Goal: Task Accomplishment & Management: Complete application form

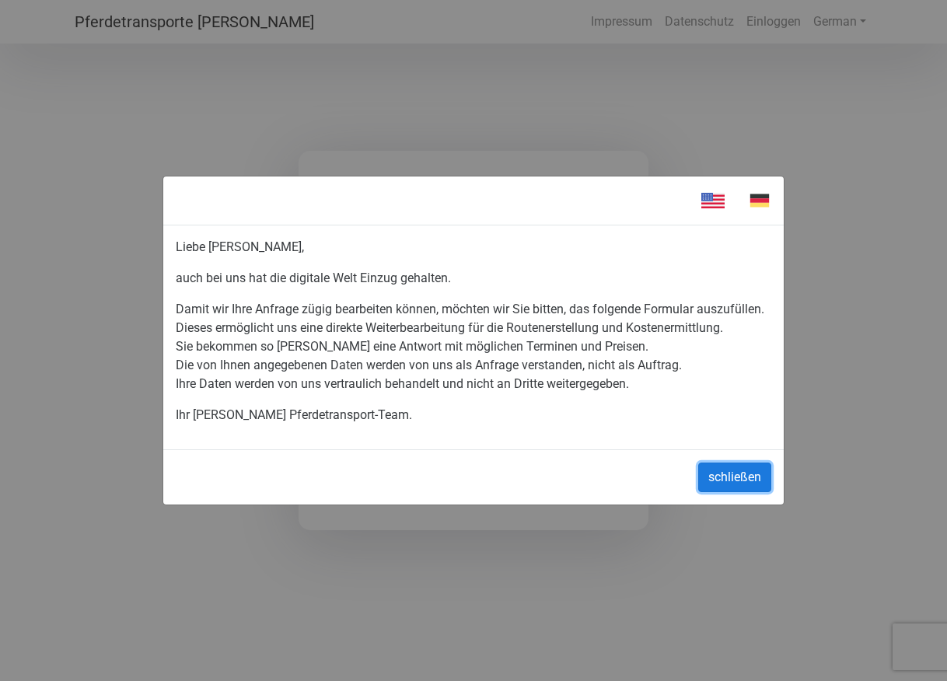
click at [715, 480] on button "schließen" at bounding box center [734, 477] width 73 height 30
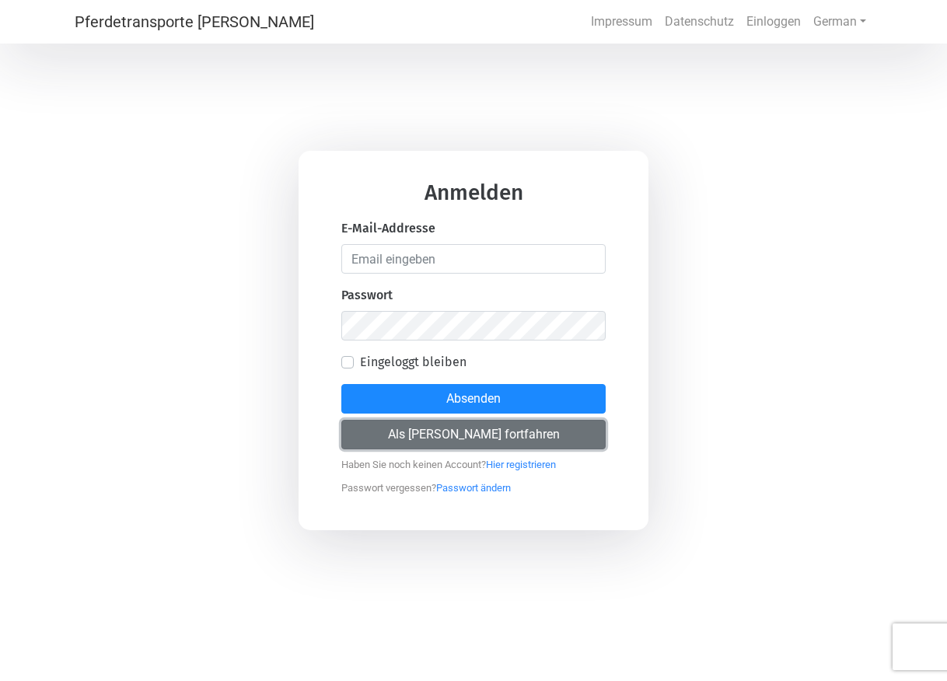
click at [471, 445] on button "Als [PERSON_NAME] fortfahren" at bounding box center [473, 435] width 264 height 30
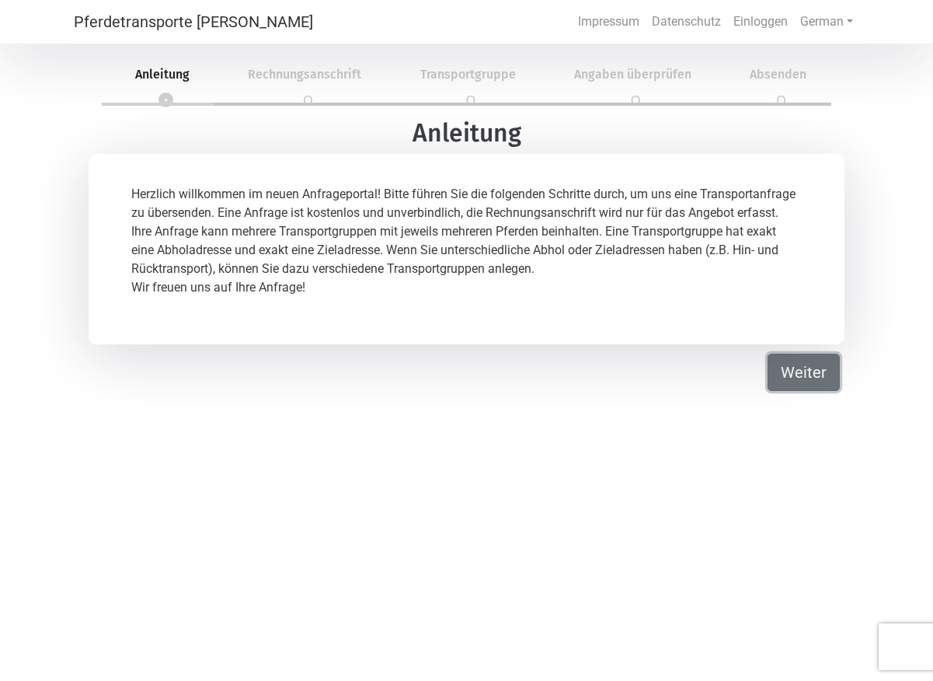
click at [794, 371] on button "Weiter" at bounding box center [804, 372] width 72 height 37
select select "DE"
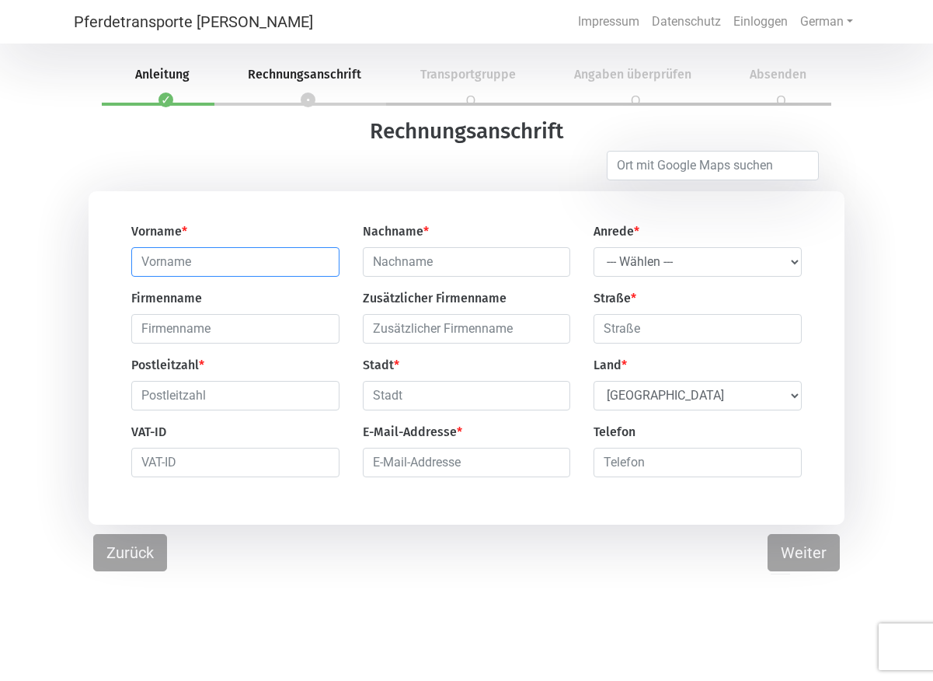
click at [216, 268] on input "text" at bounding box center [235, 262] width 208 height 30
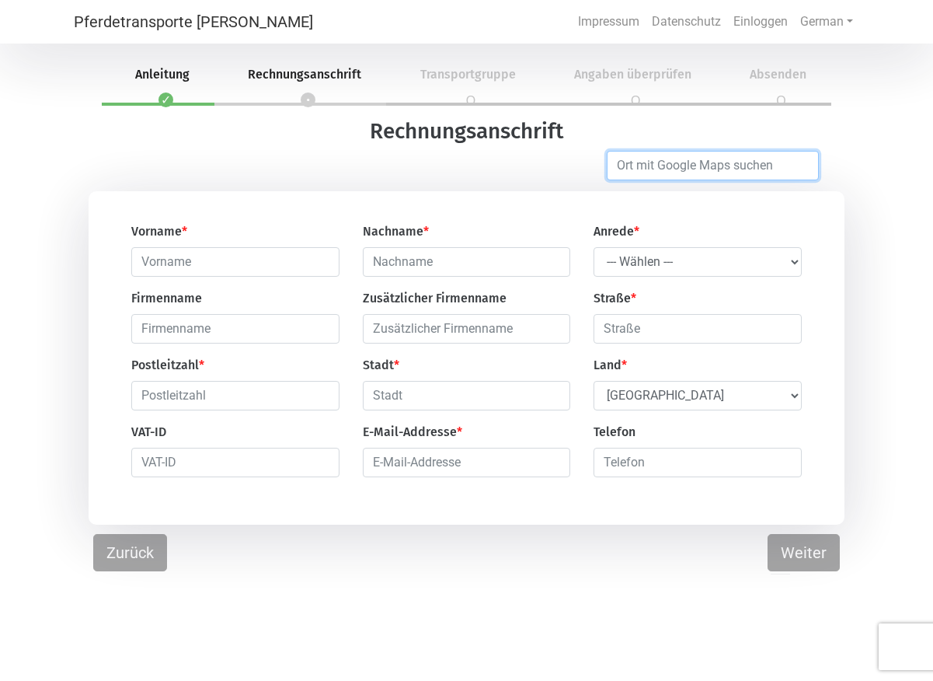
type input "[GEOGRAPHIC_DATA]"
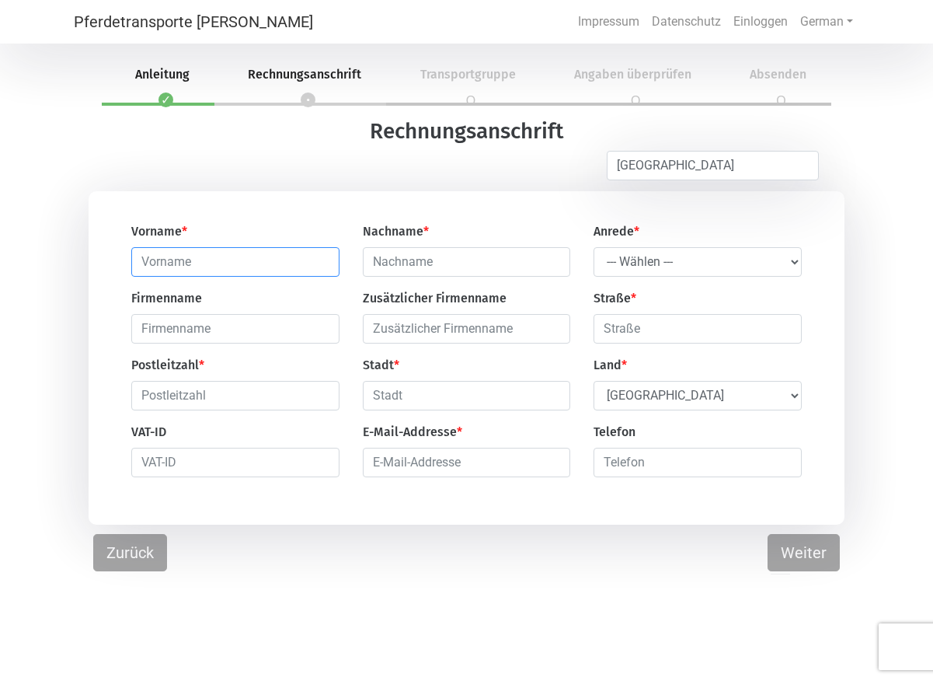
type input "[PERSON_NAME]"
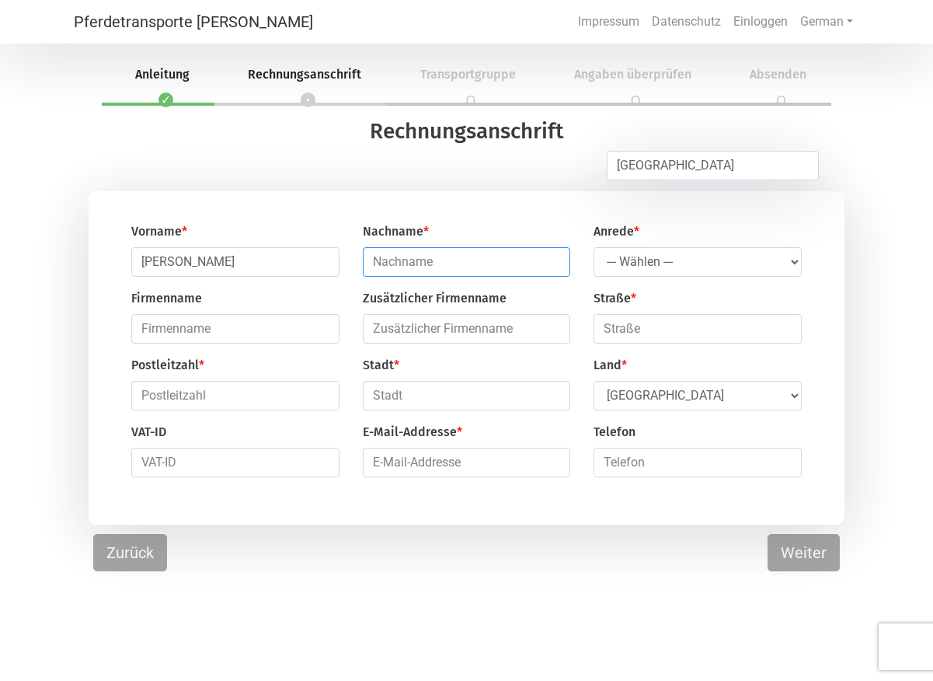
type input "Bießmann"
type input "LoversDreams Bengal"
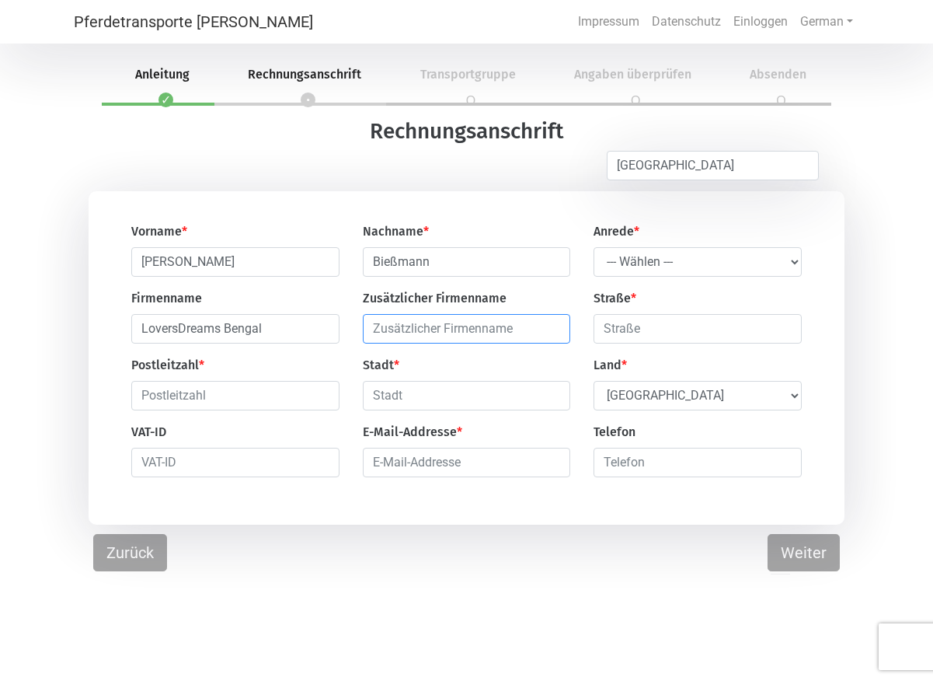
type input "LoversDreams Bengal"
type input "[STREET_ADDRESS]"
type input "33719"
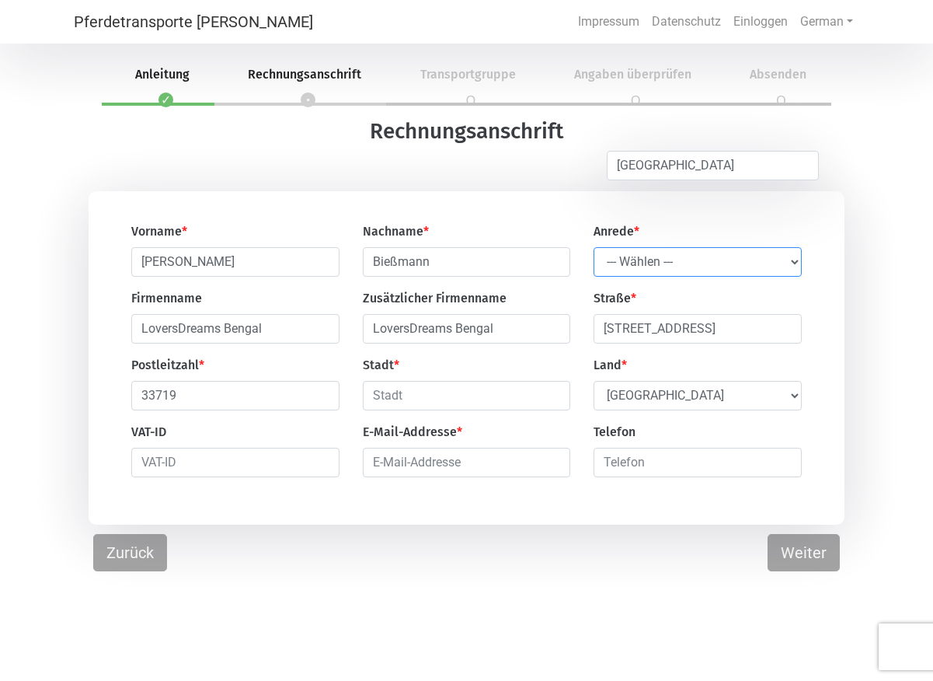
click at [594, 247] on select "--- Wählen --- [PERSON_NAME] Frau" at bounding box center [698, 262] width 208 height 30
select select "Ms."
click option "Frau" at bounding box center [0, 0] width 0 height 0
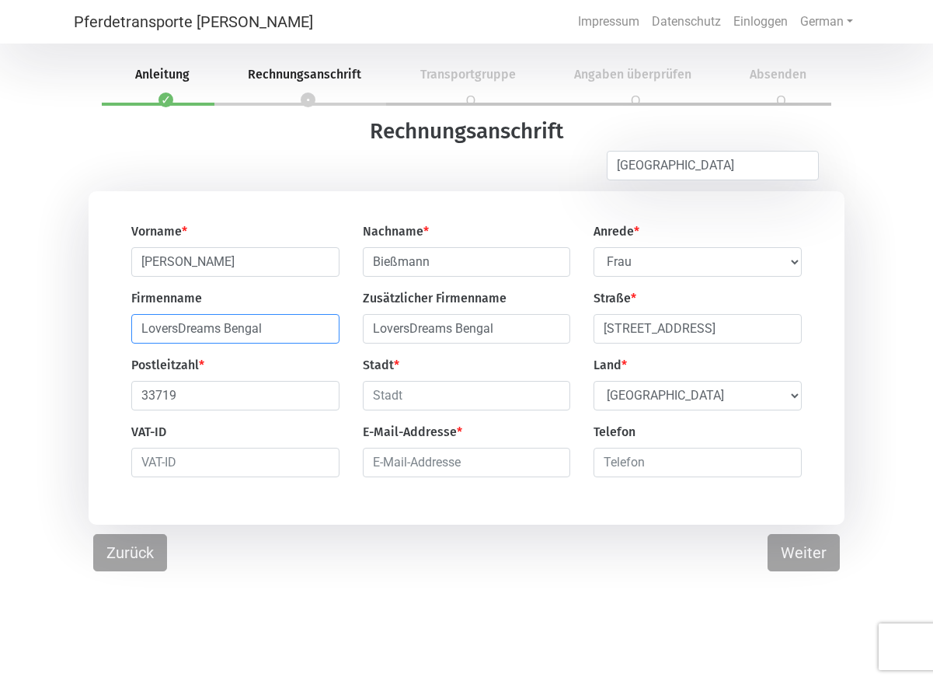
drag, startPoint x: 282, startPoint y: 328, endPoint x: 125, endPoint y: 334, distance: 157.1
click at [131, 334] on input "LoversDreams Bengal" at bounding box center [235, 329] width 208 height 30
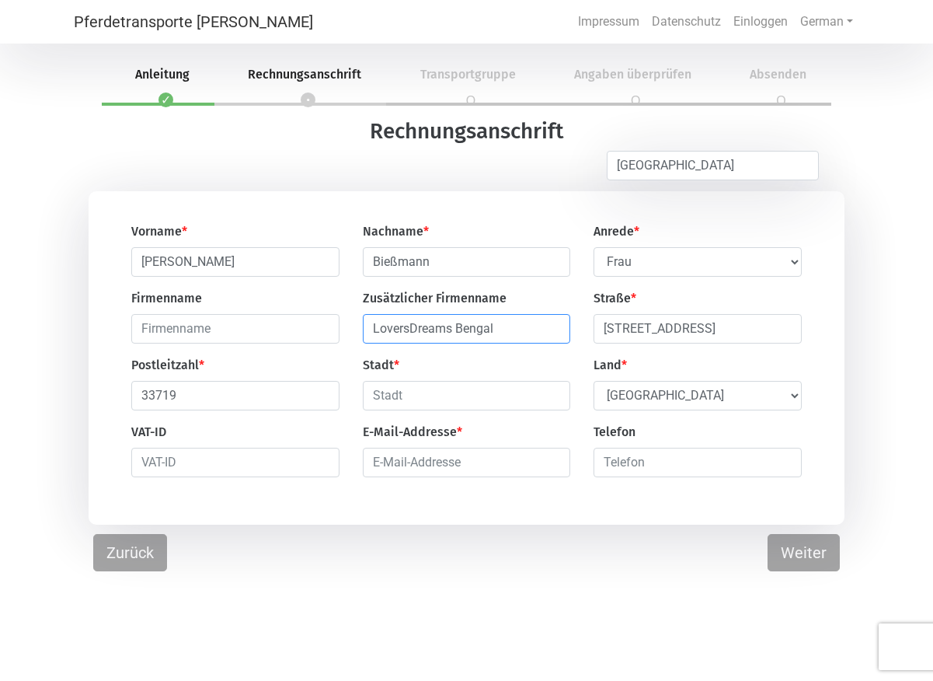
click at [531, 336] on input "LoversDreams Bengal" at bounding box center [467, 329] width 208 height 30
type input "L"
click at [401, 399] on input "text" at bounding box center [467, 396] width 208 height 30
type input "[GEOGRAPHIC_DATA]"
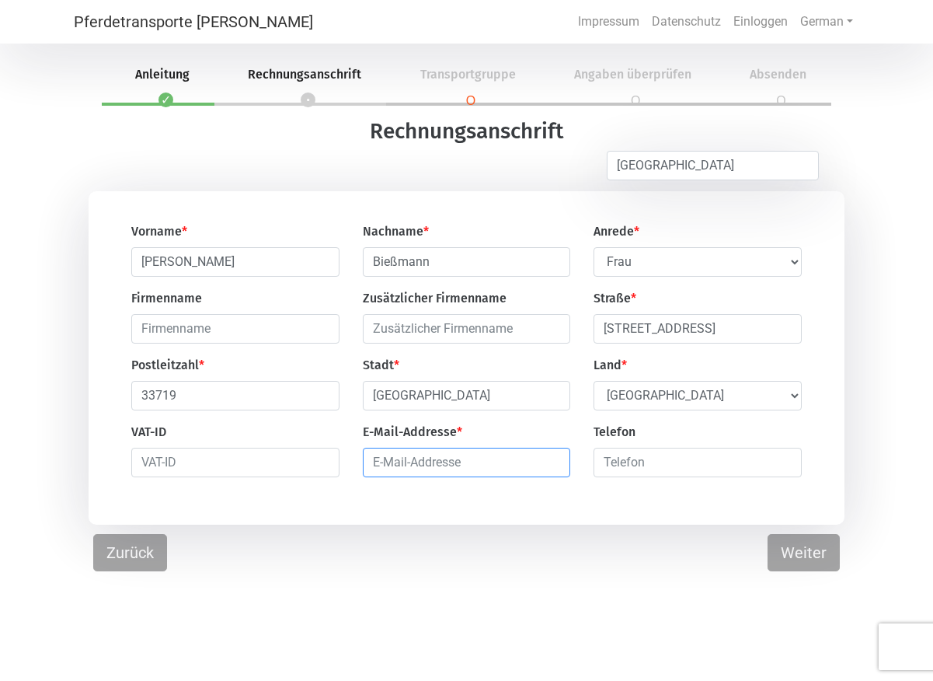
type input "[EMAIL_ADDRESS][DOMAIN_NAME]"
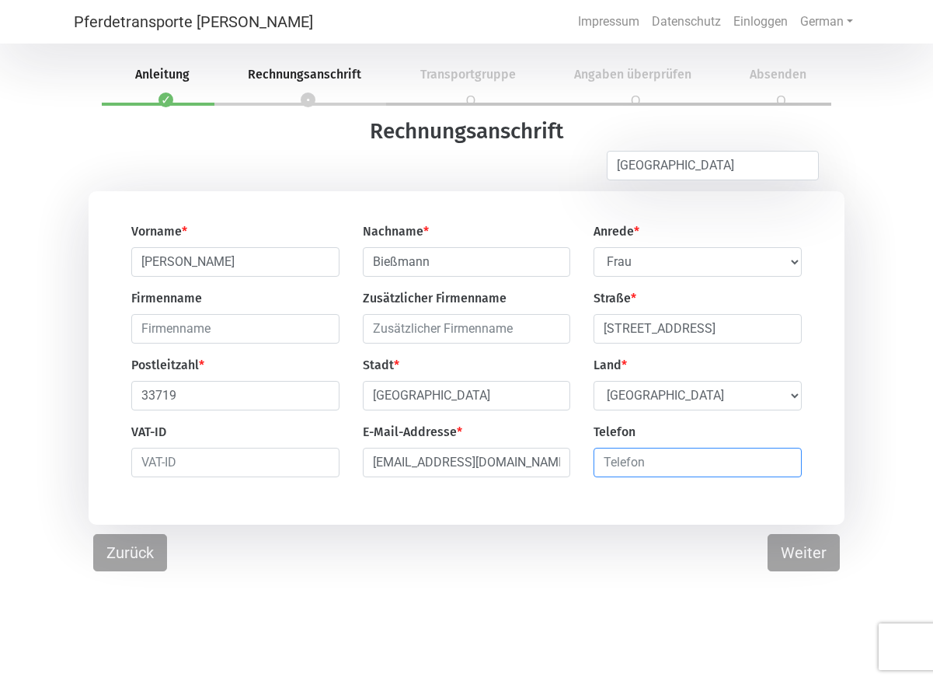
click at [668, 466] on input "number" at bounding box center [698, 463] width 208 height 30
type input "01637908222"
drag, startPoint x: 562, startPoint y: 466, endPoint x: 356, endPoint y: 475, distance: 206.2
click at [356, 475] on div "E-Mail-Addresse * [EMAIL_ADDRESS][DOMAIN_NAME]" at bounding box center [467, 450] width 232 height 54
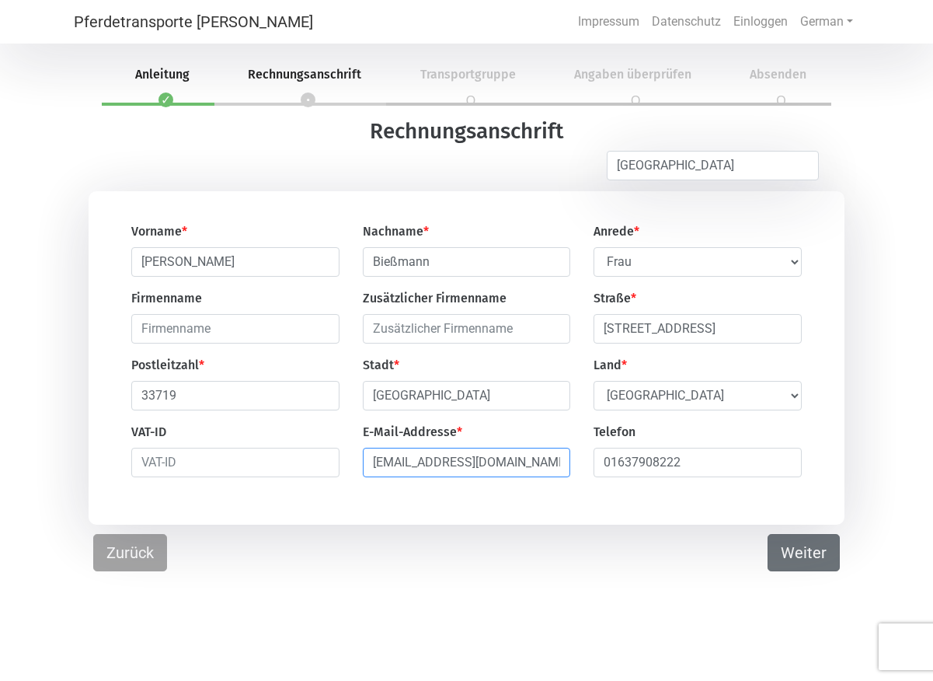
type input "[EMAIL_ADDRESS][DOMAIN_NAME]"
click at [806, 559] on button "Weiter" at bounding box center [804, 552] width 72 height 37
select select "DE"
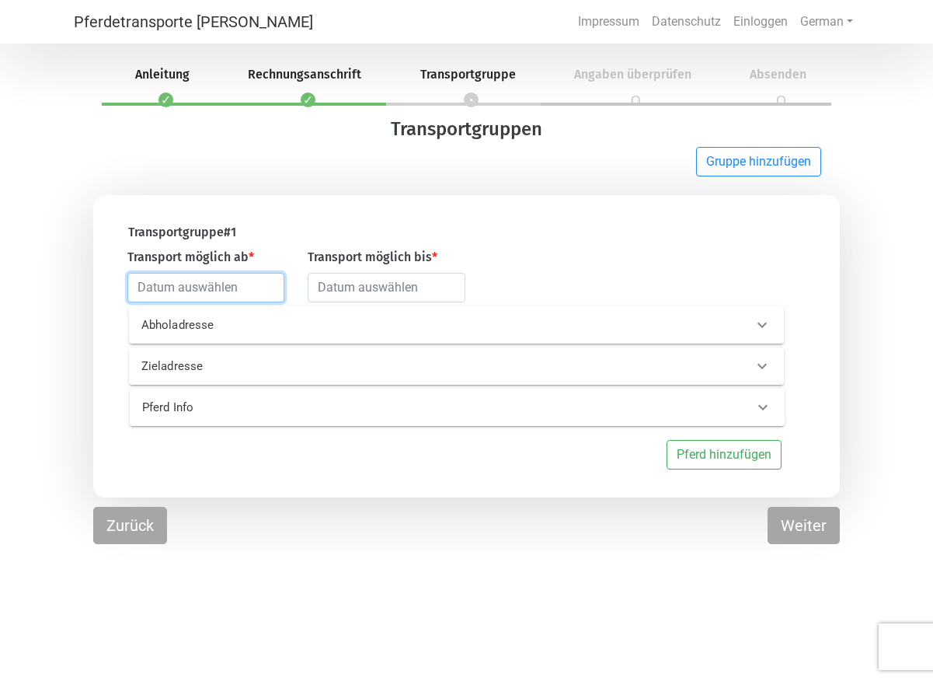
click at [200, 283] on input "text" at bounding box center [205, 288] width 157 height 30
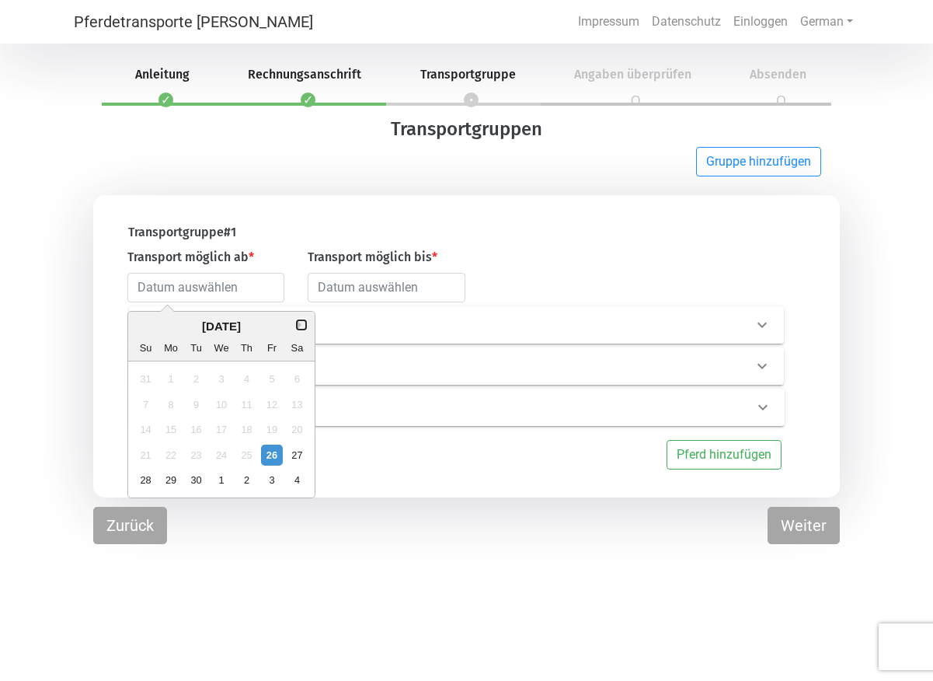
click at [300, 328] on button "Next Month" at bounding box center [301, 324] width 11 height 11
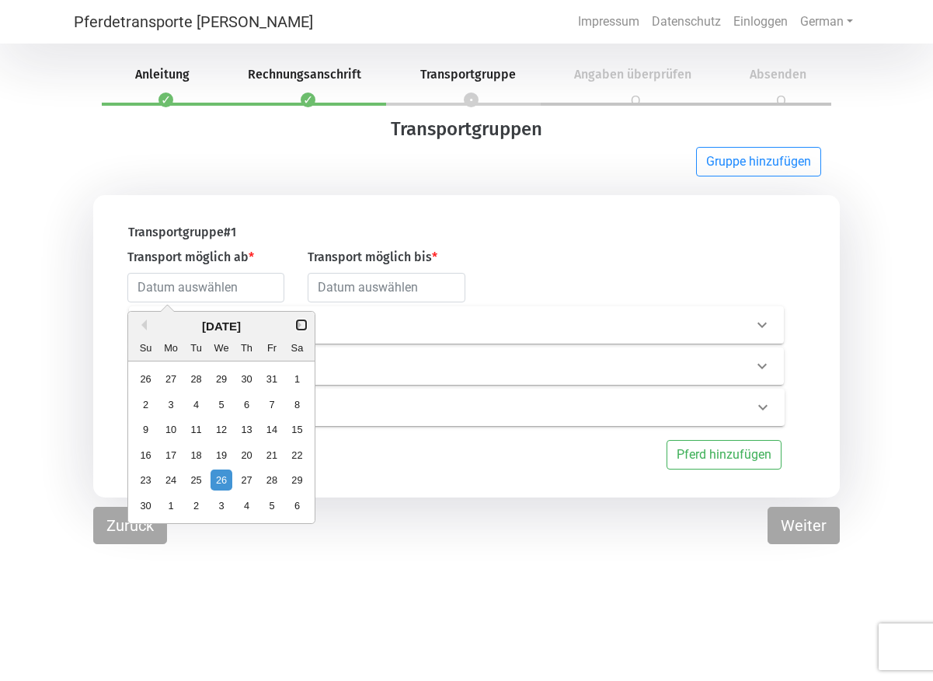
click at [300, 328] on button "Next Month" at bounding box center [301, 324] width 11 height 11
click at [249, 380] on div "1" at bounding box center [246, 378] width 21 height 21
type input "[DATE]"
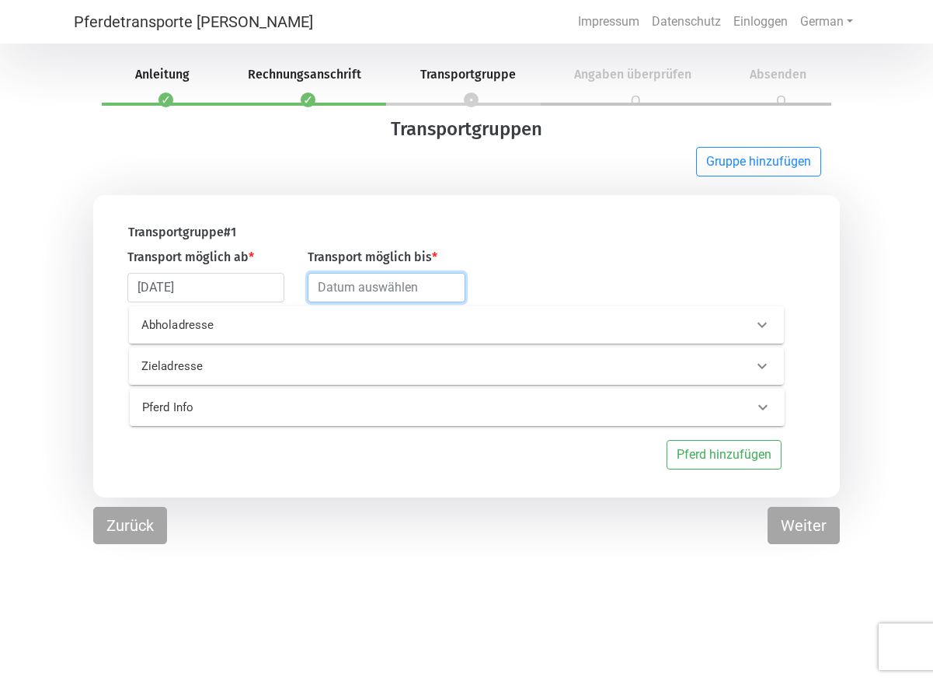
click at [385, 291] on input "text" at bounding box center [386, 288] width 157 height 30
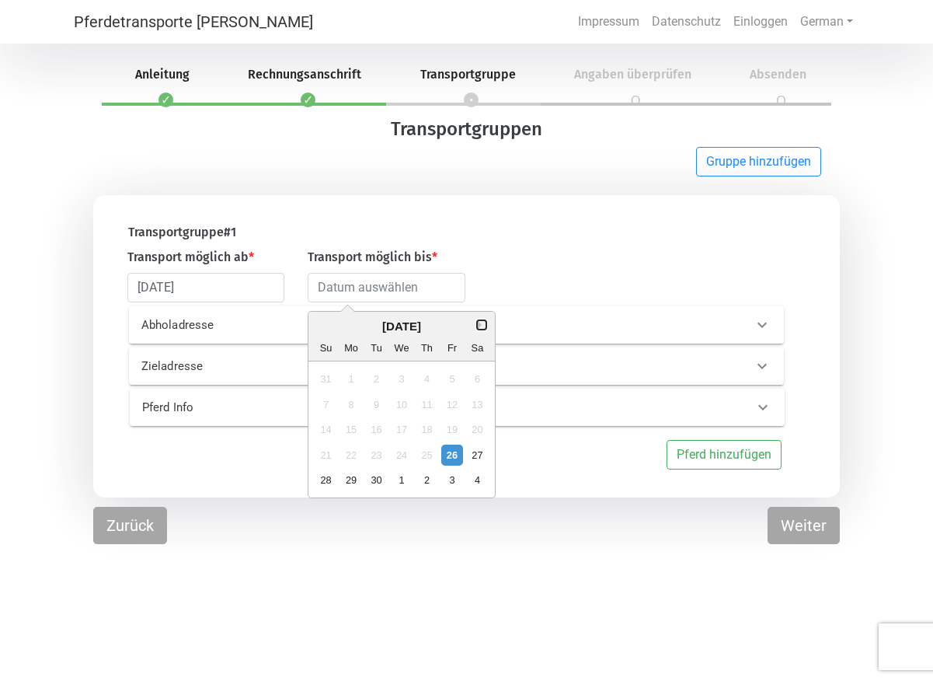
click at [482, 325] on button "Next Month" at bounding box center [481, 324] width 11 height 11
click at [477, 480] on div "31" at bounding box center [477, 479] width 21 height 21
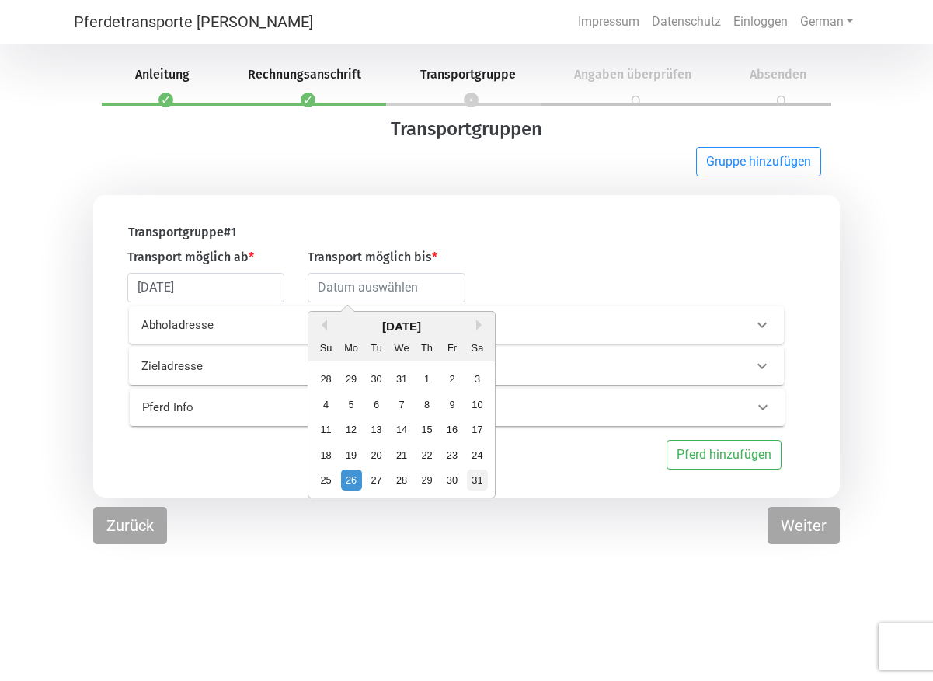
type input "[DATE]"
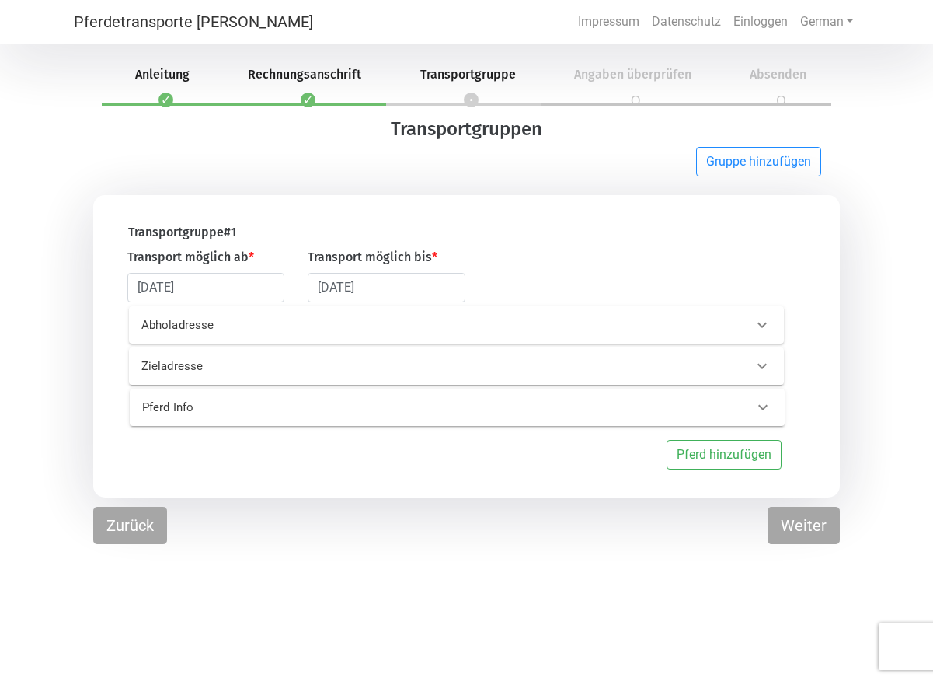
click at [352, 326] on p "Abholadresse" at bounding box center [279, 325] width 277 height 18
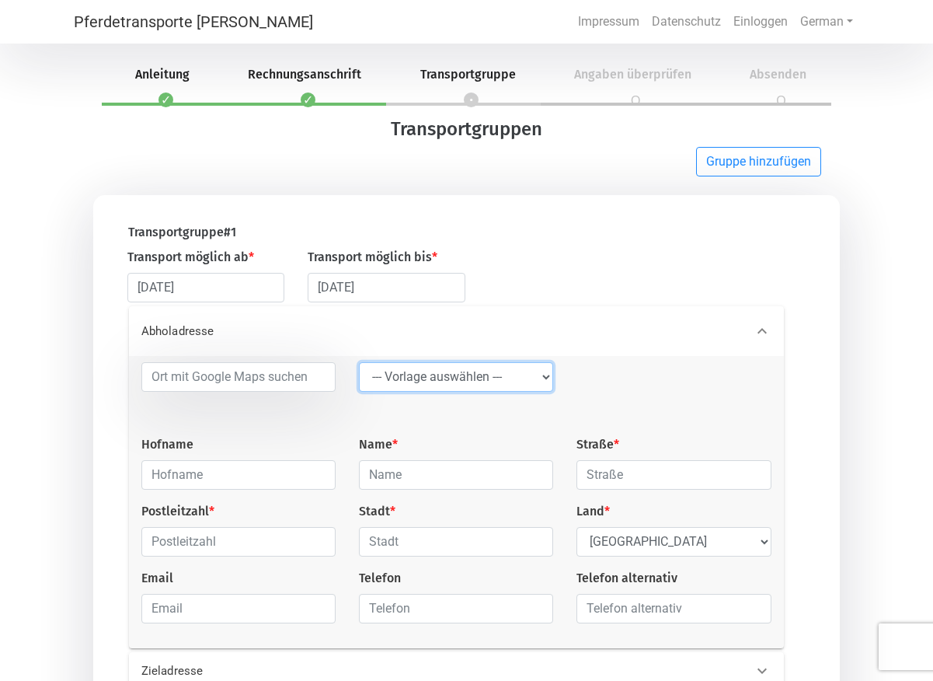
click at [359, 362] on select "--- Vorlage auswählen --- LGG" at bounding box center [456, 377] width 194 height 30
click at [414, 373] on select "--- Vorlage auswählen --- LGG" at bounding box center [456, 377] width 194 height 30
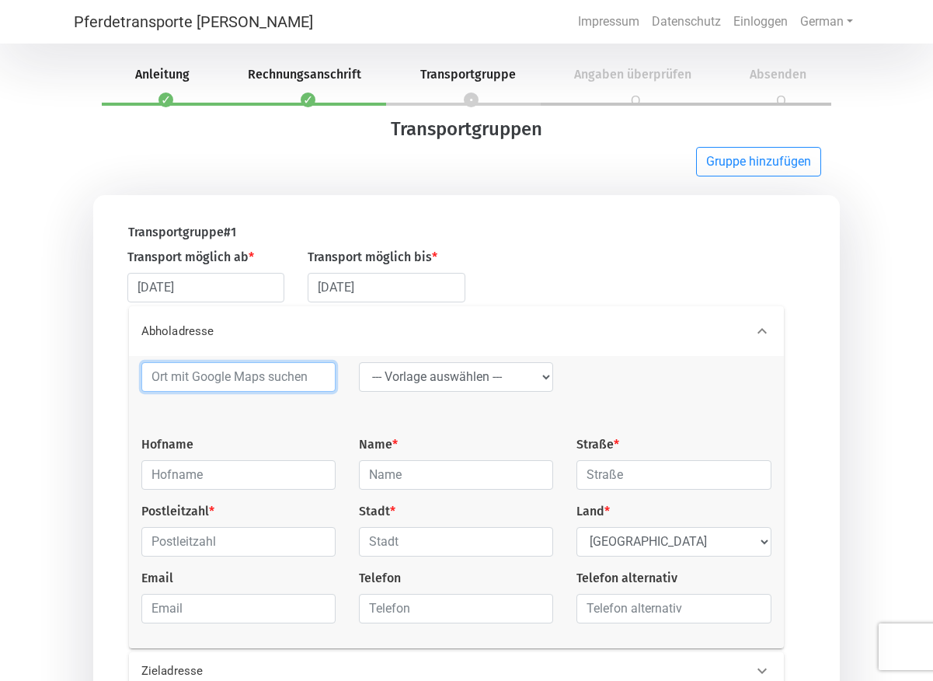
click at [220, 375] on input at bounding box center [238, 377] width 194 height 30
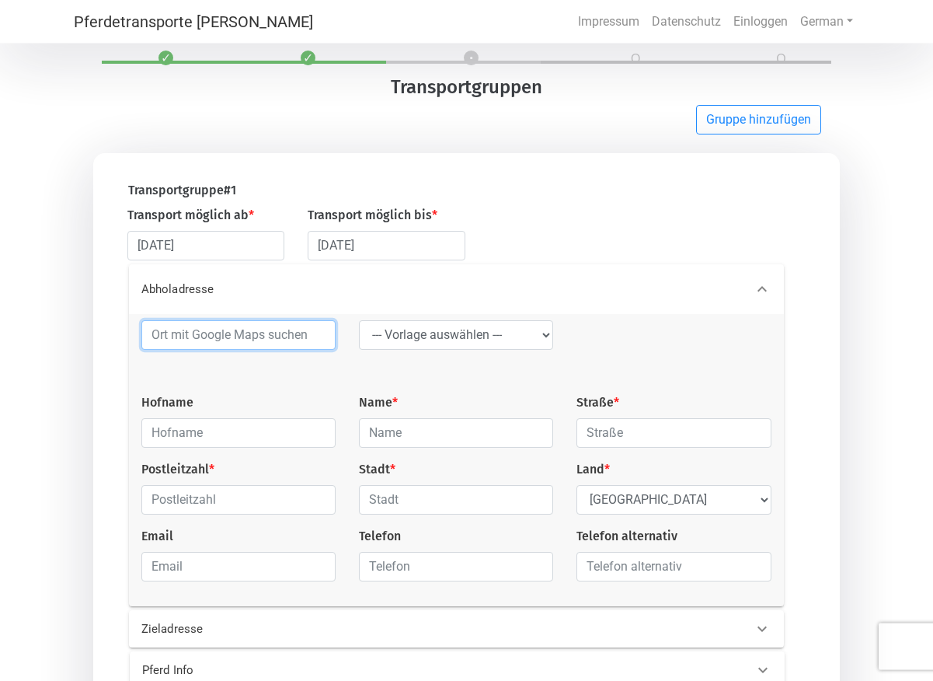
scroll to position [14, 0]
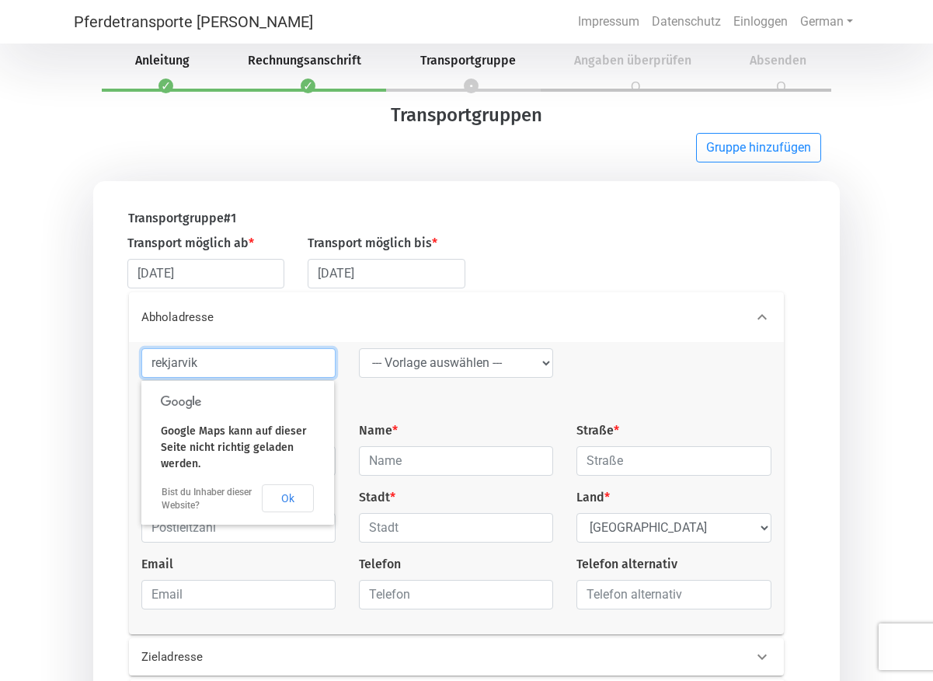
type input "rekjarvik"
click at [425, 400] on div "rekjarvik --- Vorlage auswählen --- LGG Hofname Name * Straße * Postleitzahl * …" at bounding box center [457, 485] width 654 height 274
click at [289, 497] on button "Ok" at bounding box center [288, 498] width 52 height 28
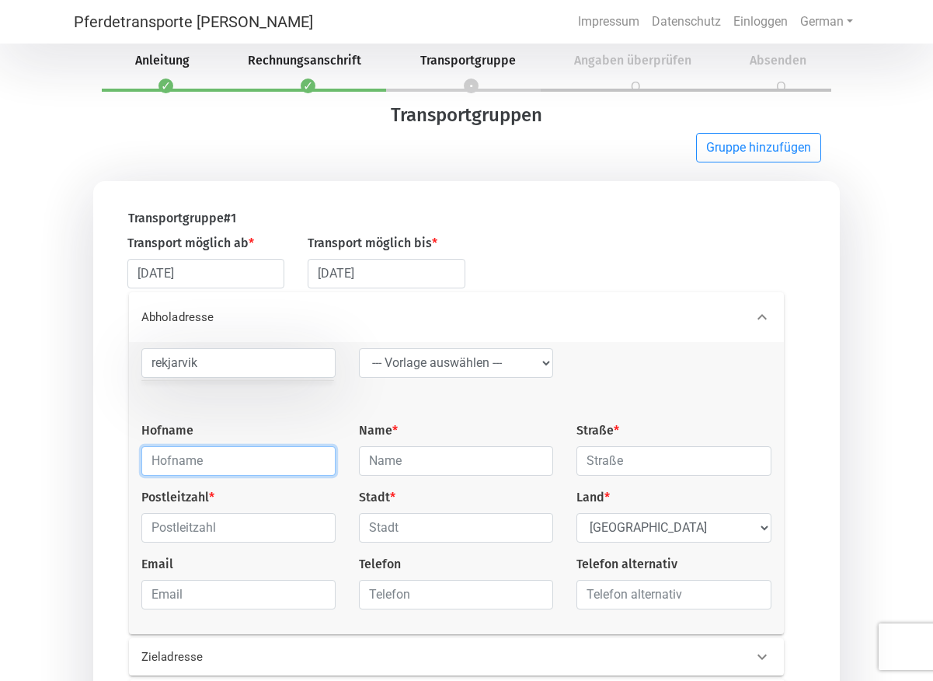
click at [215, 460] on input "text" at bounding box center [238, 461] width 194 height 30
paste input "[PERSON_NAME]"
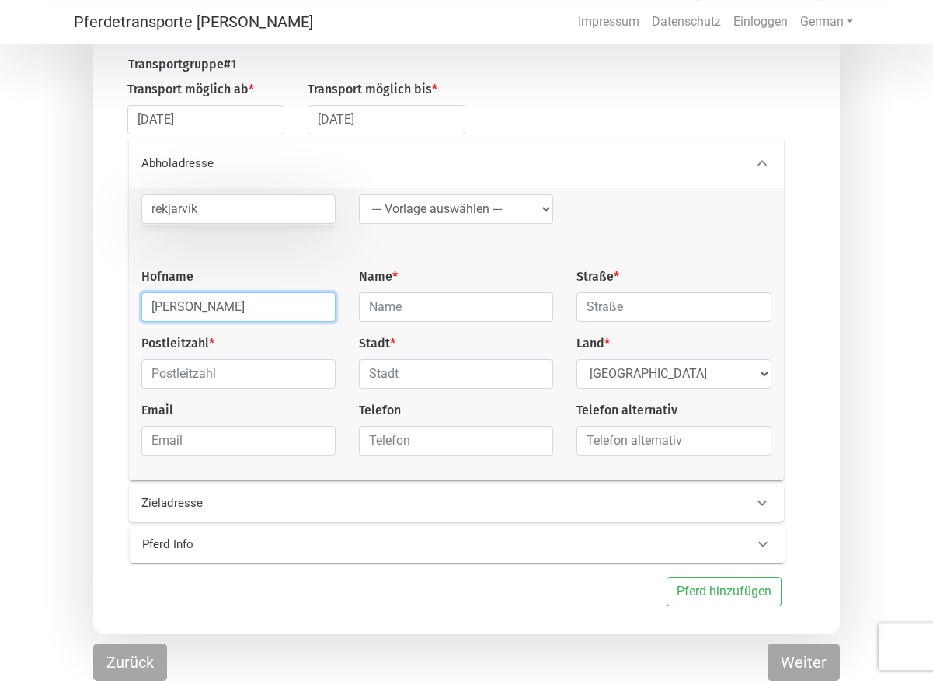
scroll to position [173, 0]
type input "[PERSON_NAME]"
click at [535, 498] on div "Zieladresse" at bounding box center [431, 503] width 602 height 18
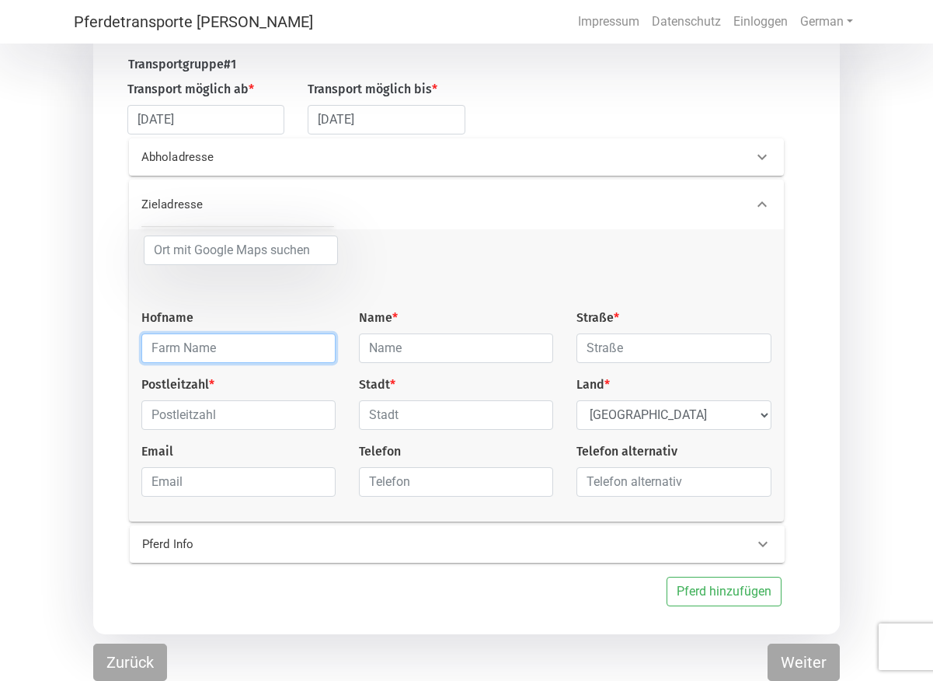
click at [247, 340] on input "text" at bounding box center [238, 348] width 194 height 30
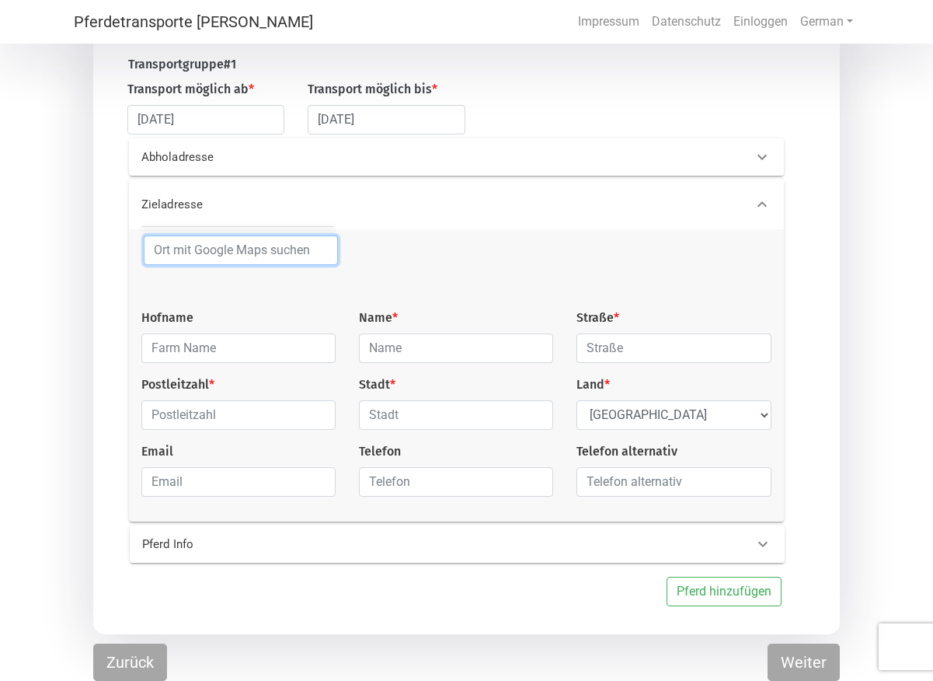
type input "[GEOGRAPHIC_DATA]"
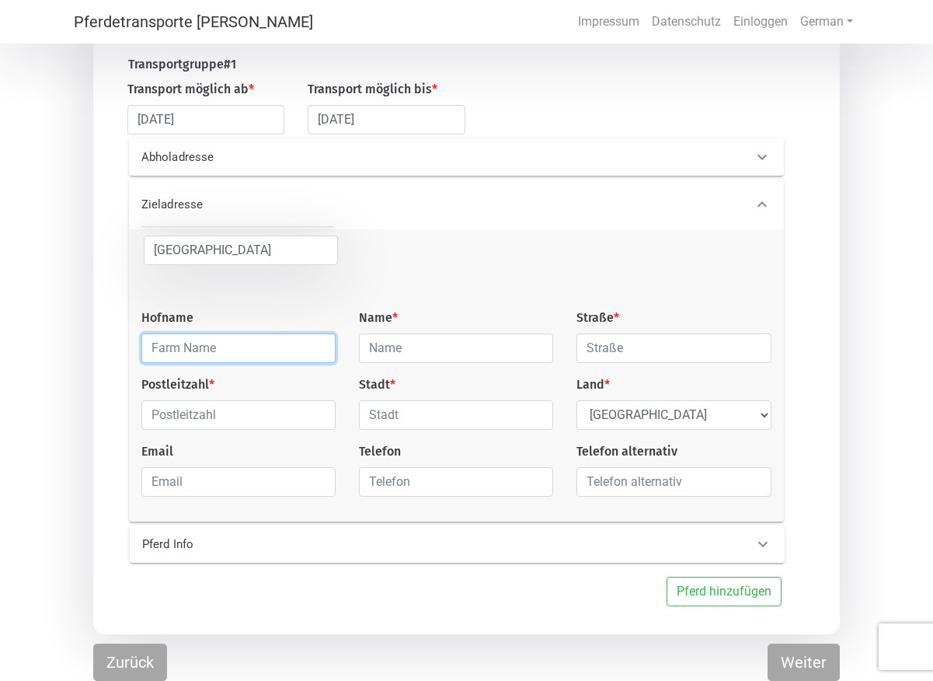
type input "[PERSON_NAME]"
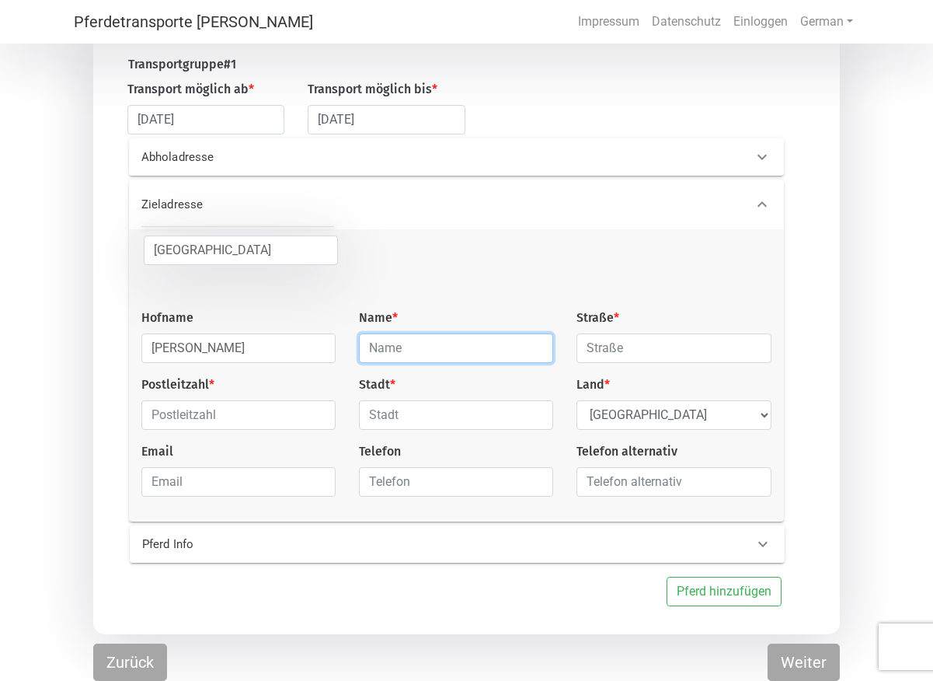
type input "Bießmann"
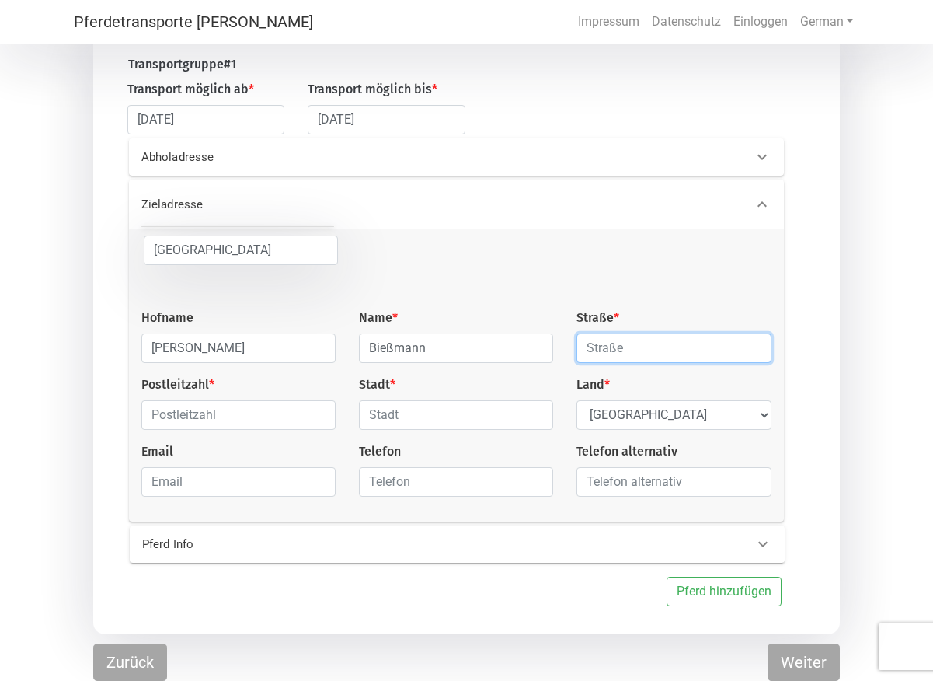
type input "[STREET_ADDRESS]"
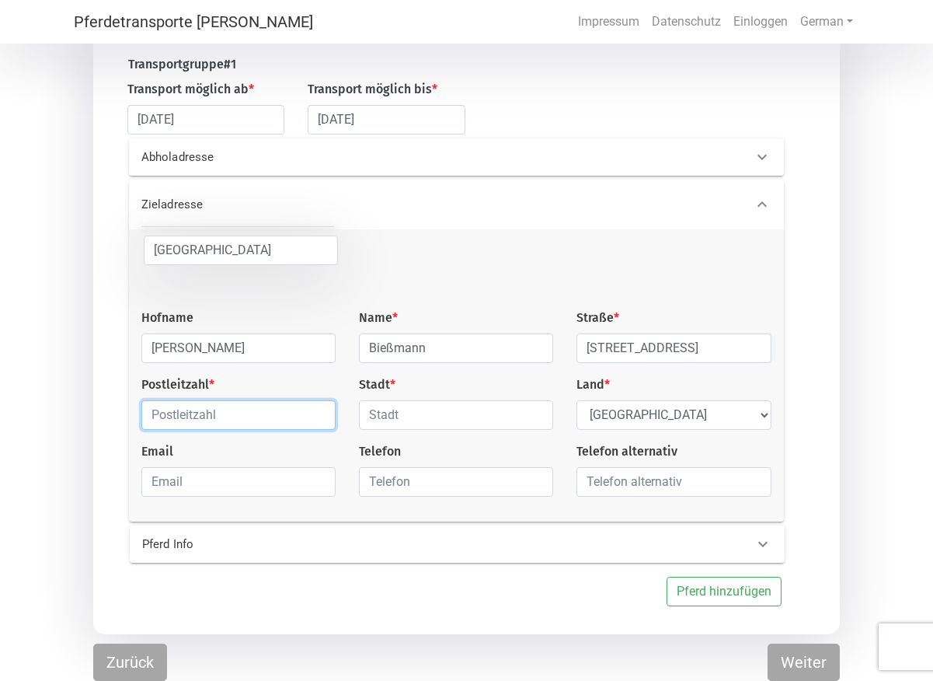
type input "33719"
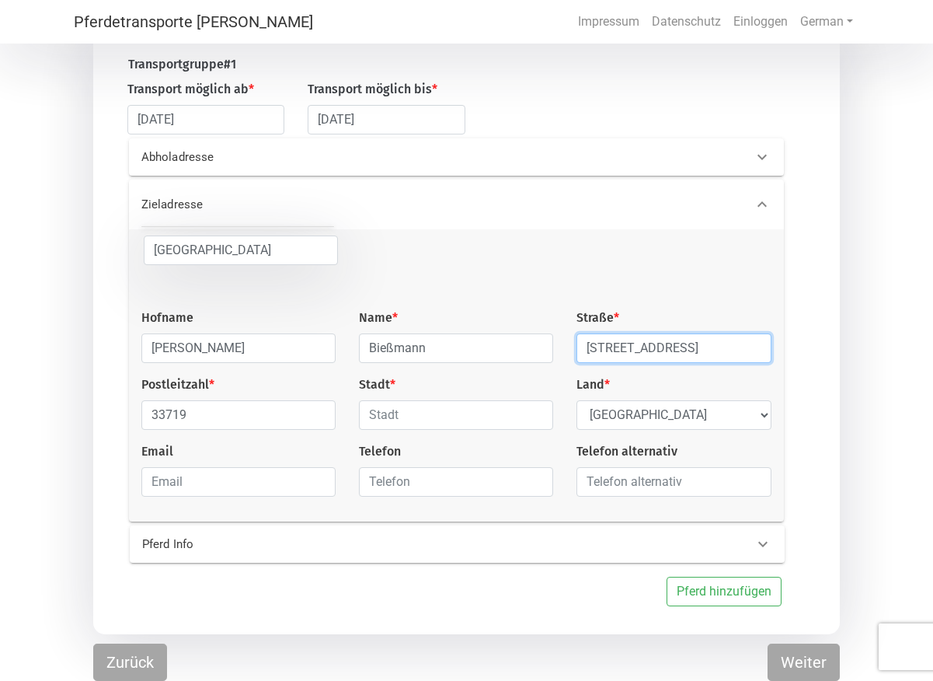
drag, startPoint x: 671, startPoint y: 344, endPoint x: 575, endPoint y: 343, distance: 95.6
click at [577, 343] on input "[STREET_ADDRESS]" at bounding box center [674, 348] width 194 height 30
click at [637, 345] on input "Milsterstr86" at bounding box center [674, 348] width 194 height 30
type input "[STREET_ADDRESS]"
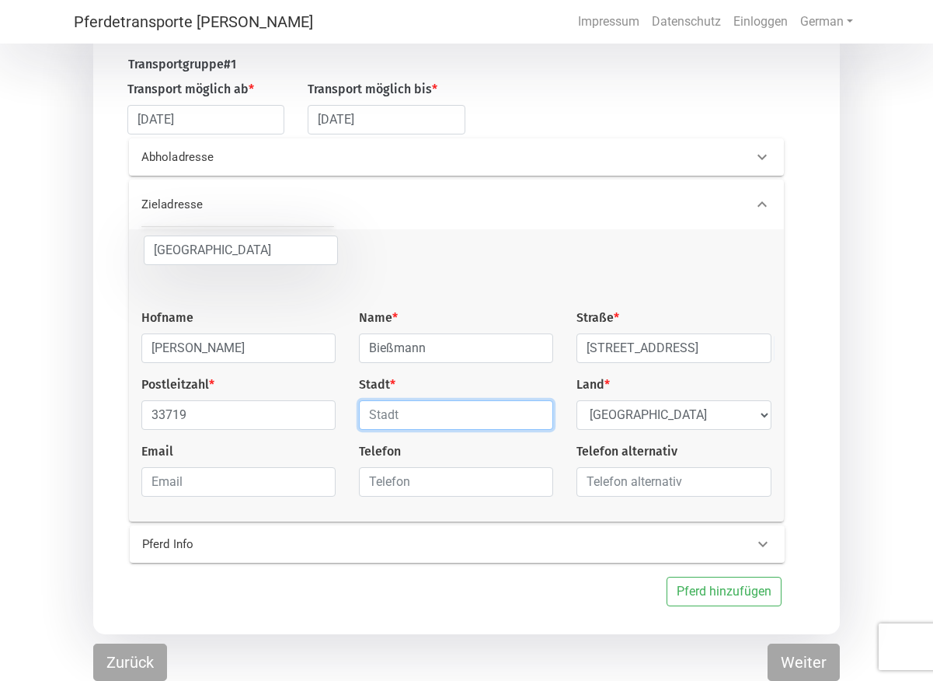
click at [442, 414] on input "text" at bounding box center [456, 415] width 194 height 30
type input "[GEOGRAPHIC_DATA]"
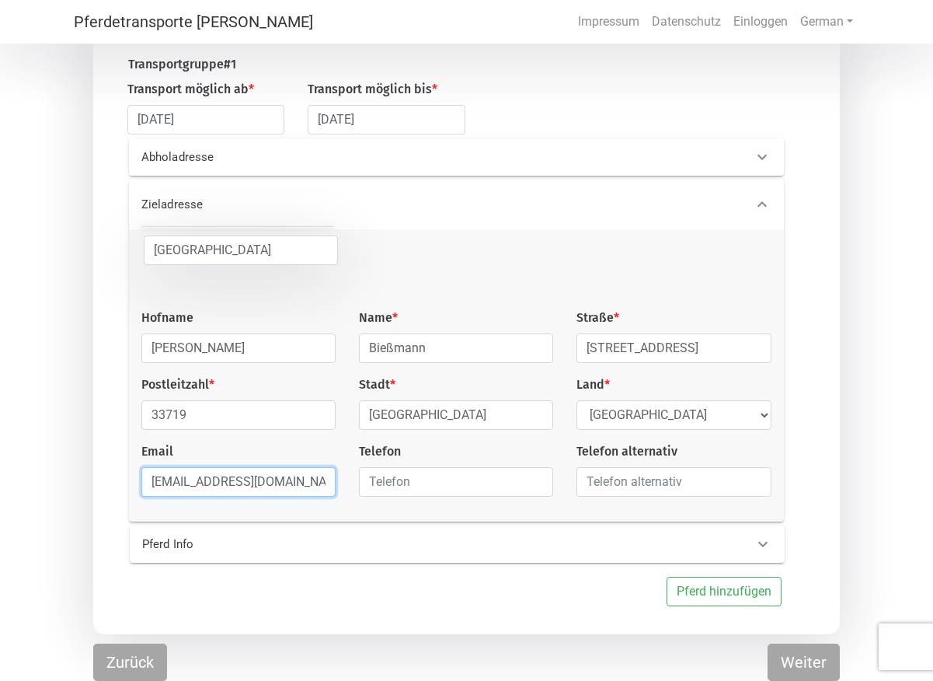
click at [304, 483] on input "[EMAIL_ADDRESS][DOMAIN_NAME]" at bounding box center [238, 482] width 194 height 30
type input "l"
type input "[EMAIL_ADDRESS][DOMAIN_NAME]"
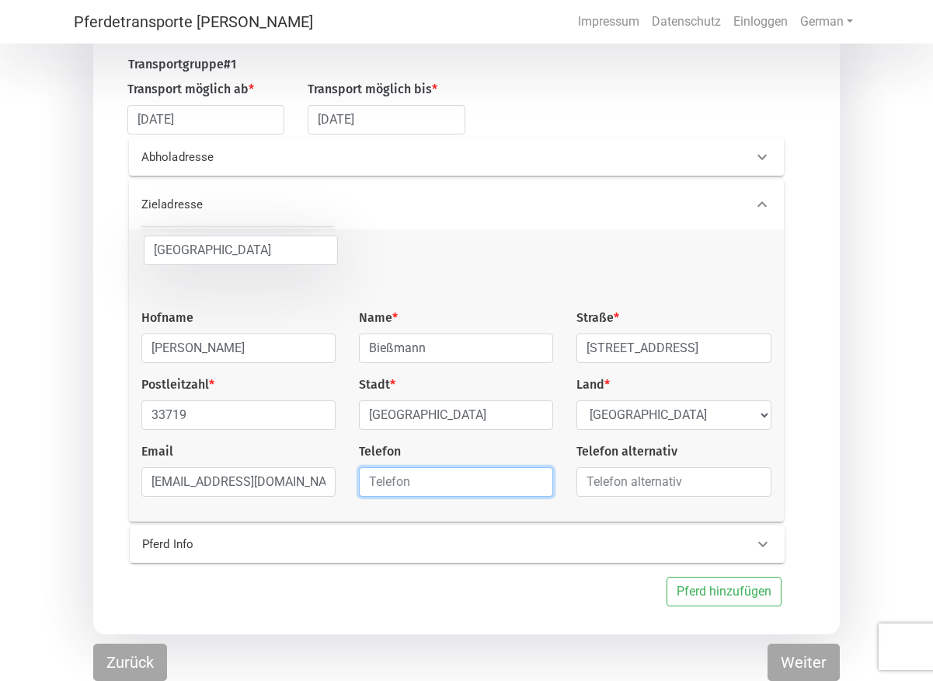
click at [464, 484] on input "text" at bounding box center [456, 482] width 194 height 30
type input "01637908222"
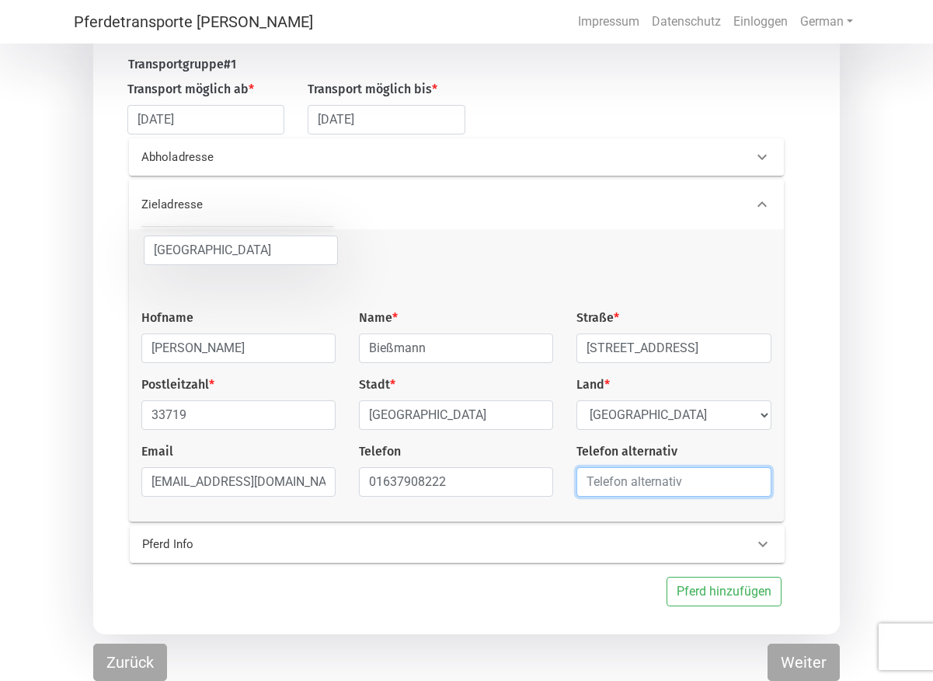
type input "01637908222"
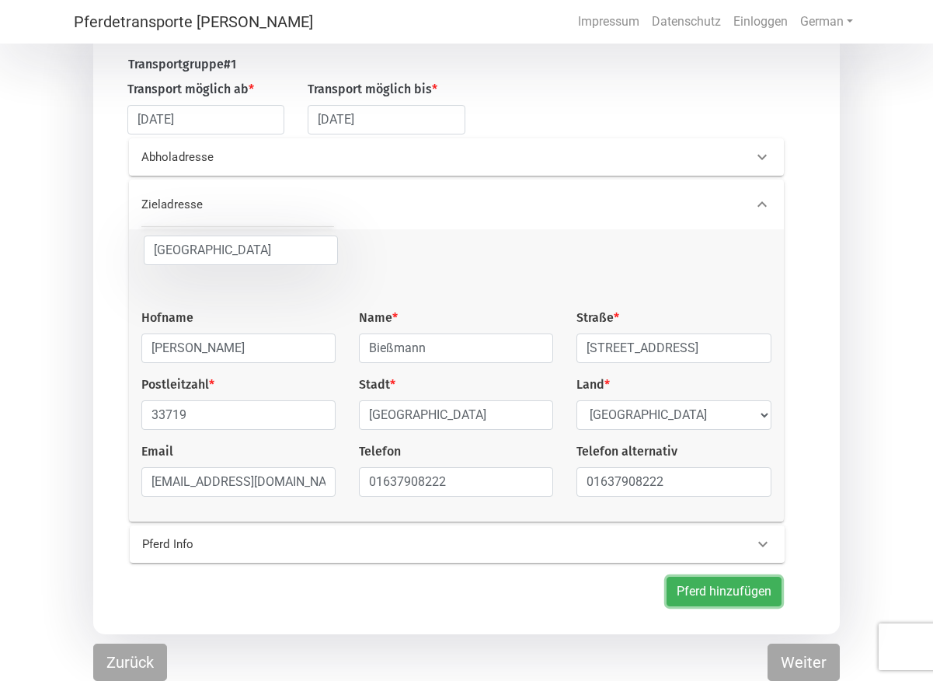
click at [684, 592] on button "Pferd hinzufügen" at bounding box center [724, 592] width 115 height 30
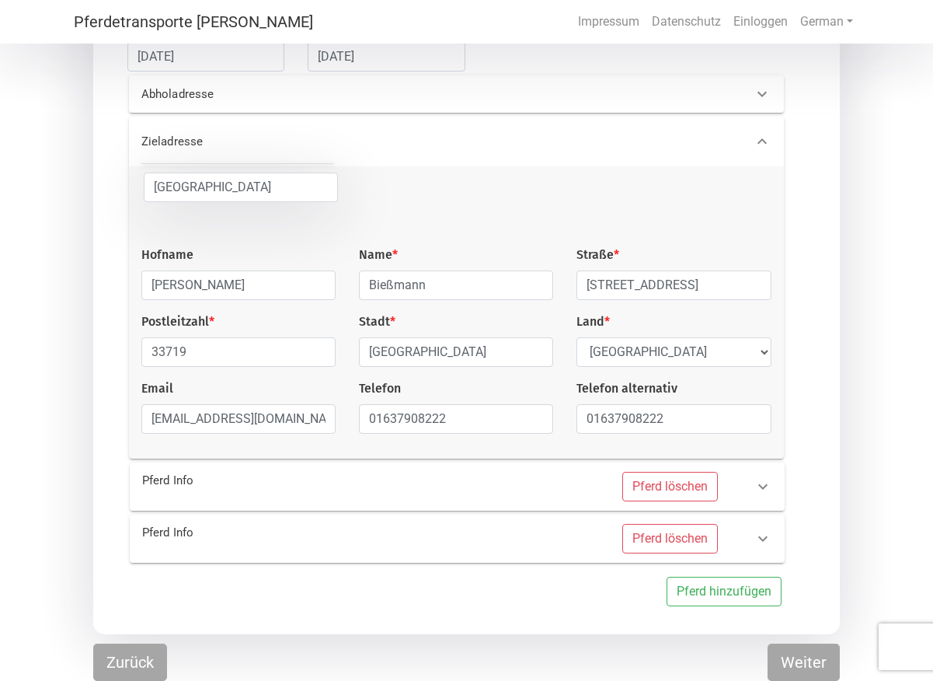
click at [232, 481] on p "Pferd Info" at bounding box center [280, 481] width 277 height 18
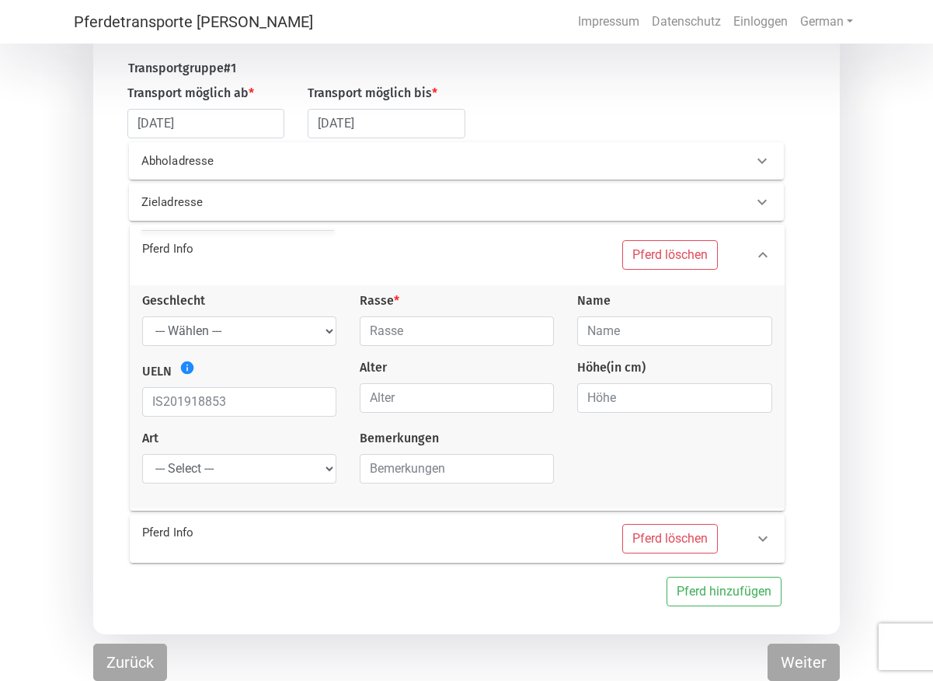
scroll to position [166, 0]
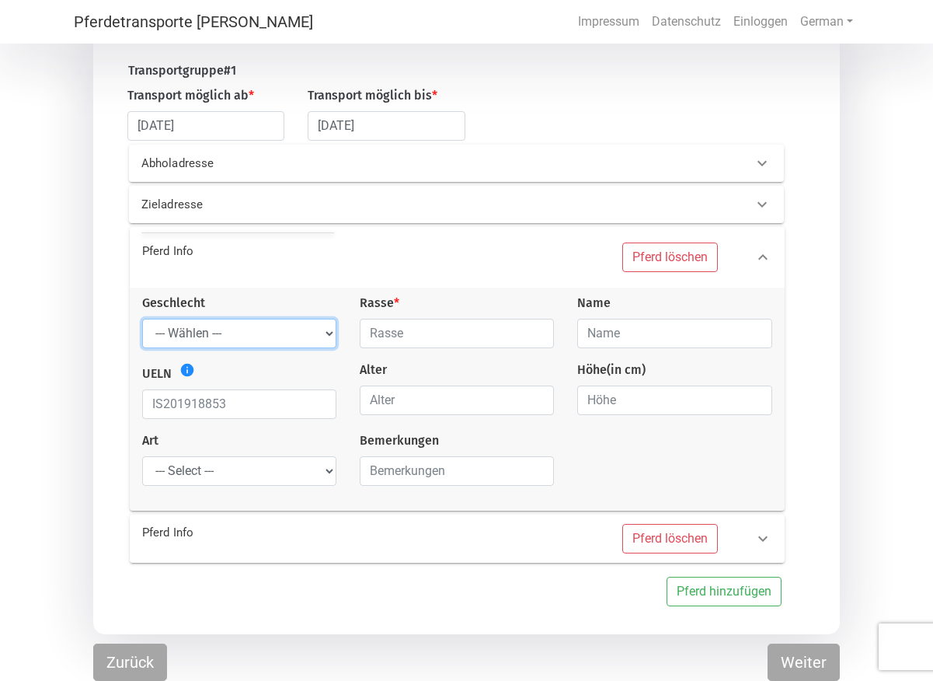
click at [142, 319] on select "--- Wählen --- [PERSON_NAME] [PERSON_NAME] [PERSON_NAME]" at bounding box center [239, 334] width 194 height 30
select select "mare"
click option "[PERSON_NAME]" at bounding box center [0, 0] width 0 height 0
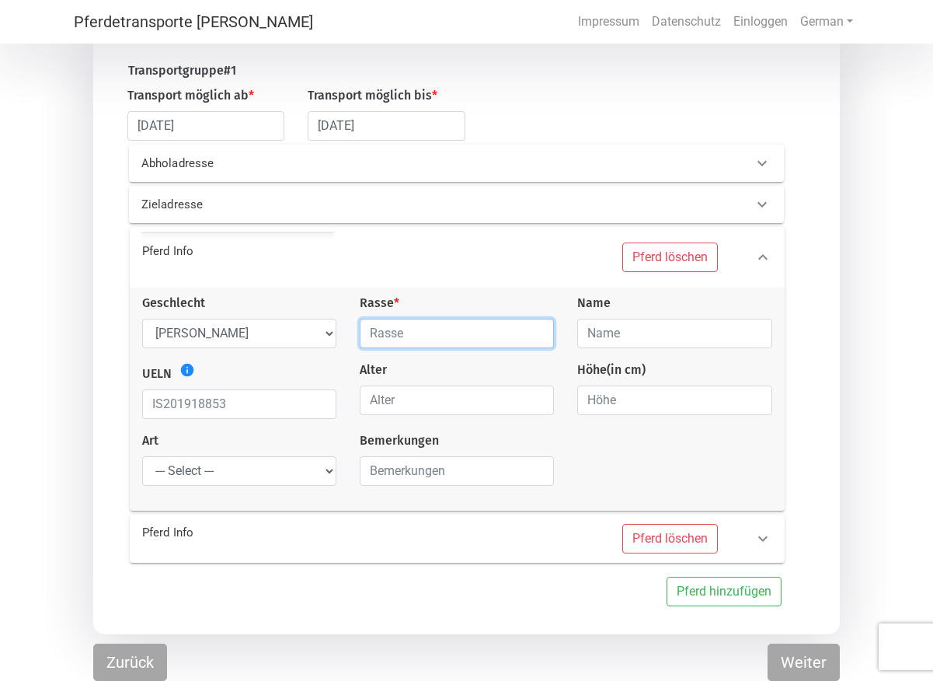
click at [456, 326] on input "text" at bounding box center [457, 334] width 194 height 30
type input "Islandpferd"
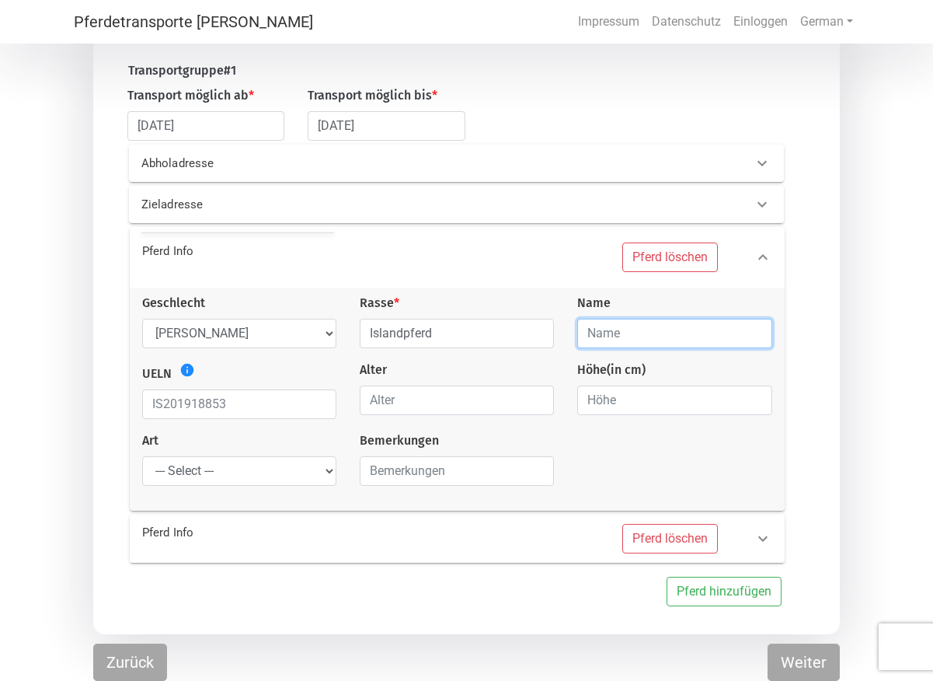
click at [614, 326] on input "text" at bounding box center [674, 334] width 194 height 30
type input "Perla"
click at [182, 368] on icon "info" at bounding box center [188, 370] width 16 height 16
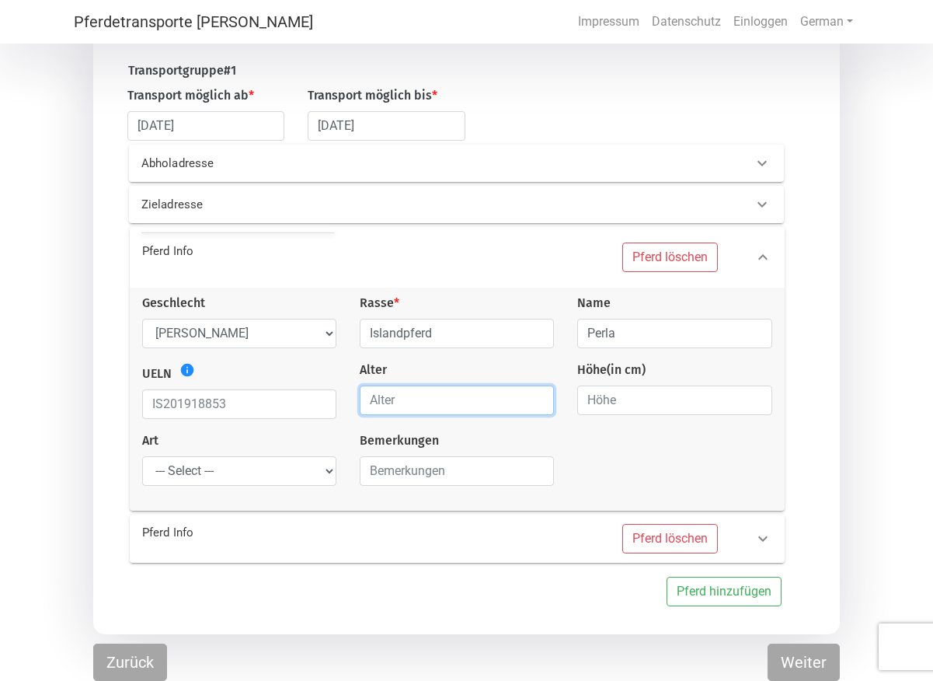
click at [411, 389] on input "number" at bounding box center [457, 400] width 194 height 30
type input "6"
click at [626, 392] on input "number" at bounding box center [674, 400] width 194 height 30
type input "140"
click at [142, 456] on select "--- Select --- Problempferd Reitpferd Rohes Pferd Fohlen" at bounding box center [239, 471] width 194 height 30
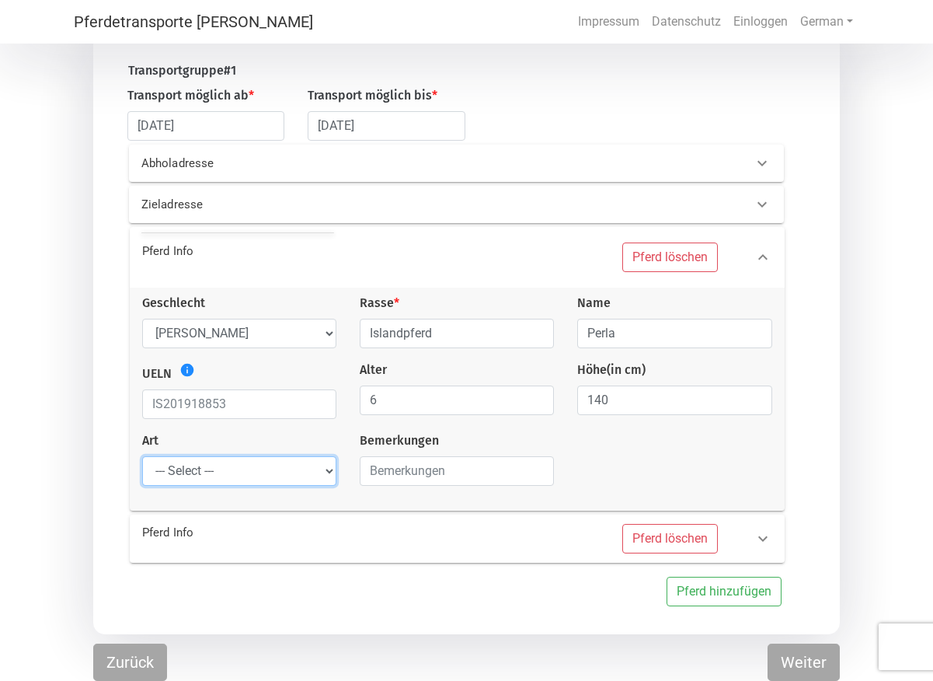
select select "saddle_horse"
click option "Reitpferd" at bounding box center [0, 0] width 0 height 0
click at [291, 538] on p "Pferd Info" at bounding box center [280, 533] width 277 height 18
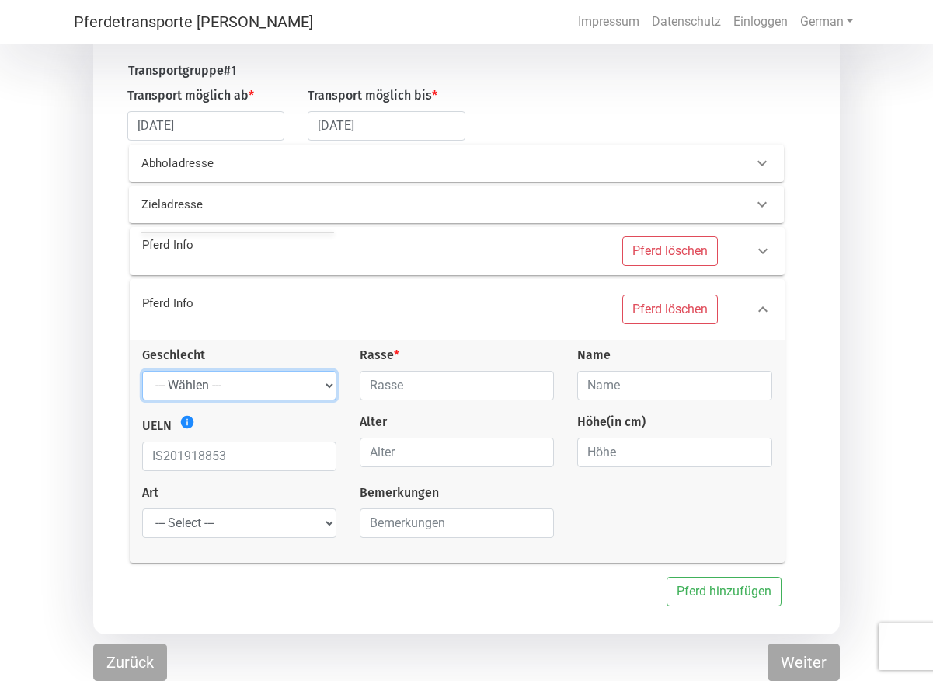
click at [142, 371] on select "--- Wählen --- [PERSON_NAME] [PERSON_NAME] [PERSON_NAME]" at bounding box center [239, 386] width 194 height 30
select select "mare"
click option "[PERSON_NAME]" at bounding box center [0, 0] width 0 height 0
click at [399, 378] on input "text" at bounding box center [457, 386] width 194 height 30
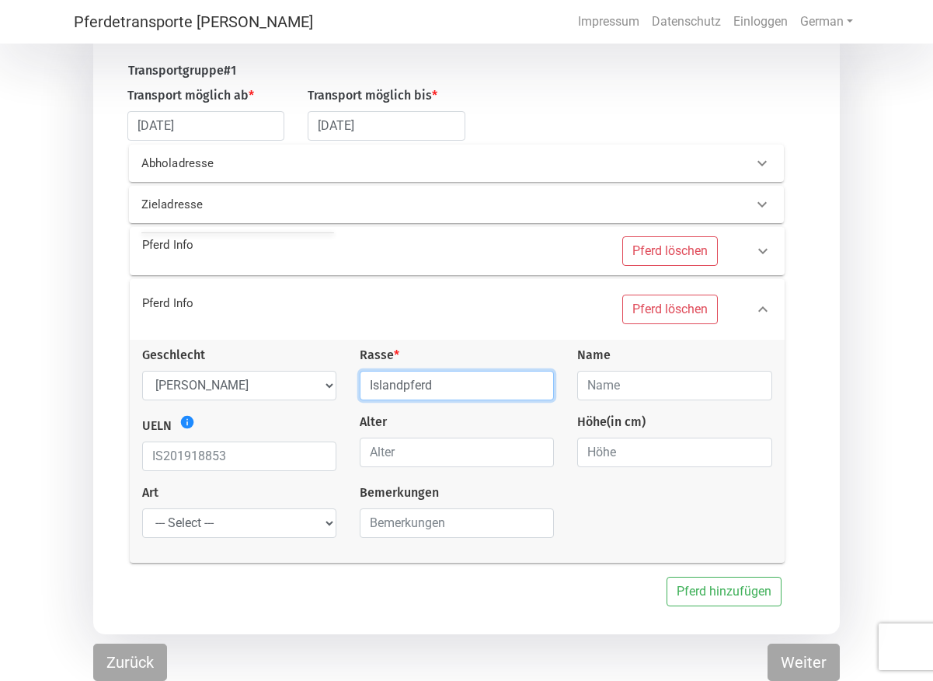
type input "Islandpferd"
click at [647, 378] on input "text" at bounding box center [674, 386] width 194 height 30
type input "Kolbrün"
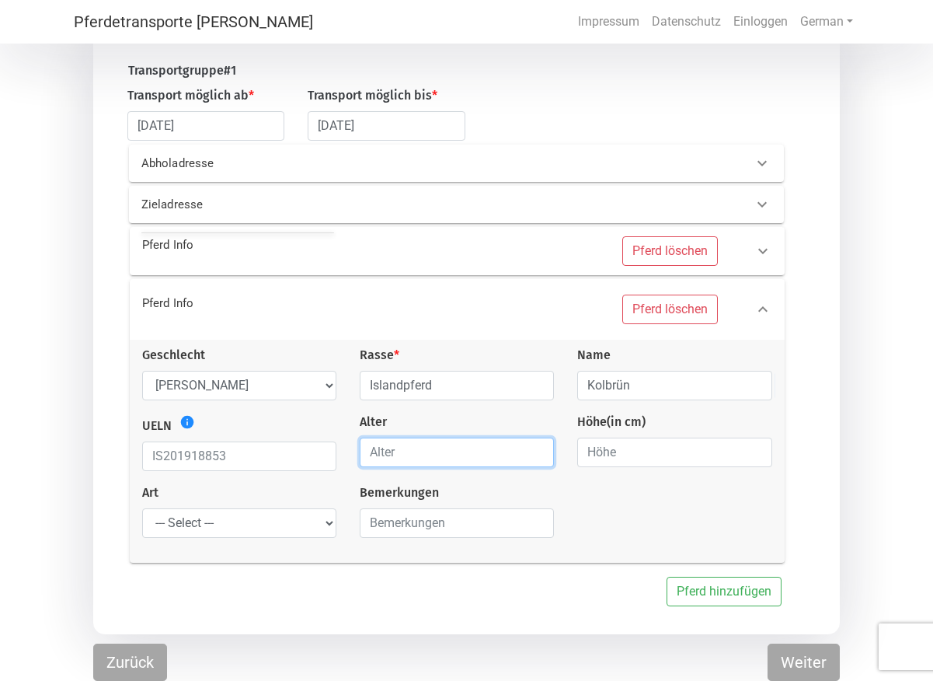
click at [434, 445] on input "number" at bounding box center [457, 453] width 194 height 30
type input "4"
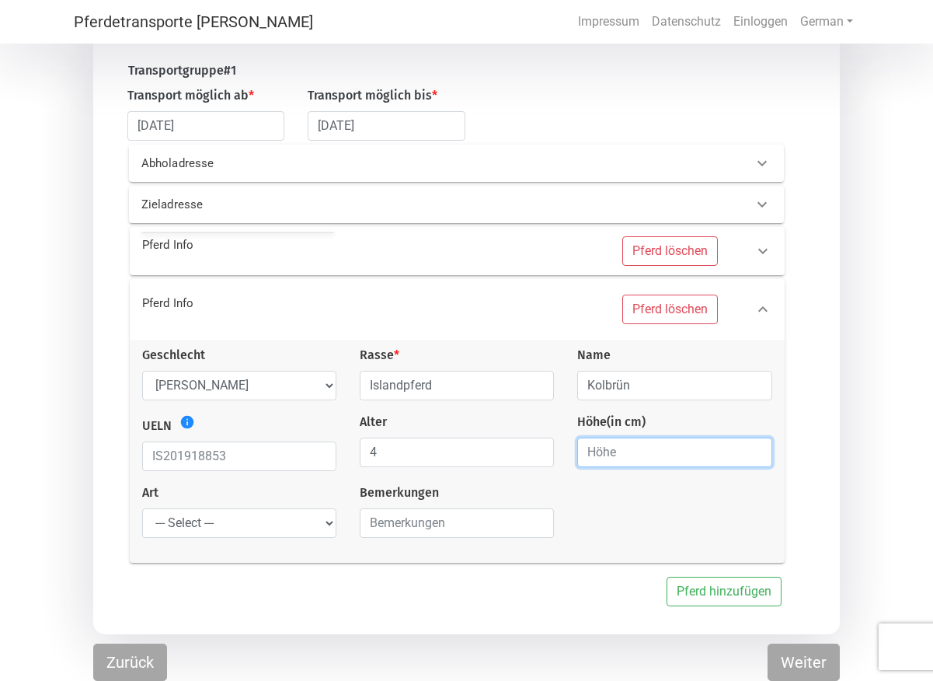
click at [637, 457] on input "number" at bounding box center [674, 453] width 194 height 30
type input "140"
click at [142, 508] on select "--- Select --- Problempferd Reitpferd Rohes Pferd Fohlen" at bounding box center [239, 523] width 194 height 30
select select "raw_horse"
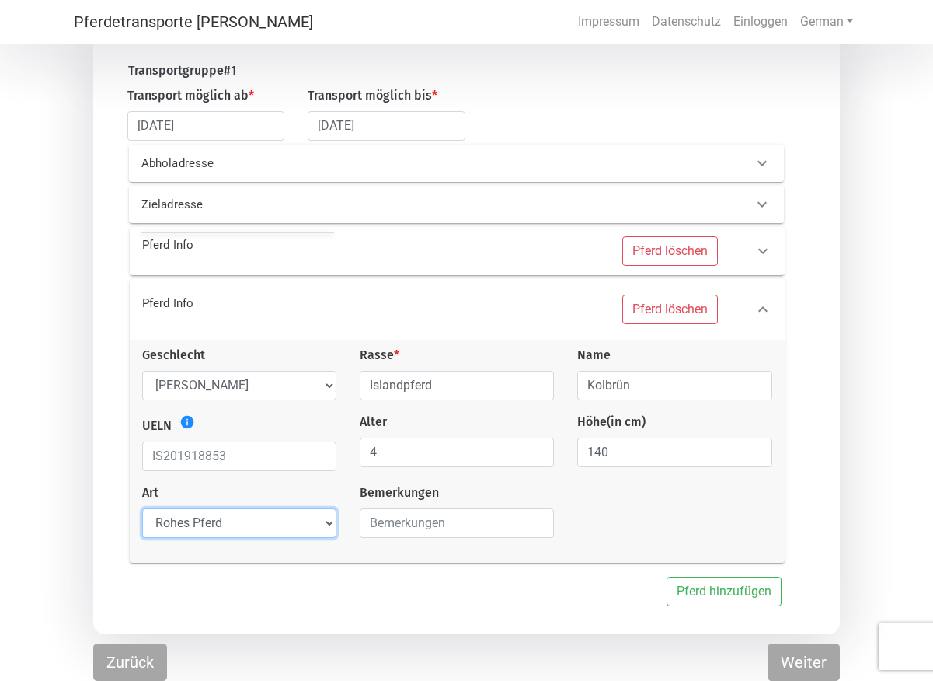
click option "Rohes Pferd" at bounding box center [0, 0] width 0 height 0
click at [799, 656] on button "Weiter" at bounding box center [804, 662] width 72 height 37
click at [246, 159] on p "Abholadresse" at bounding box center [279, 164] width 277 height 18
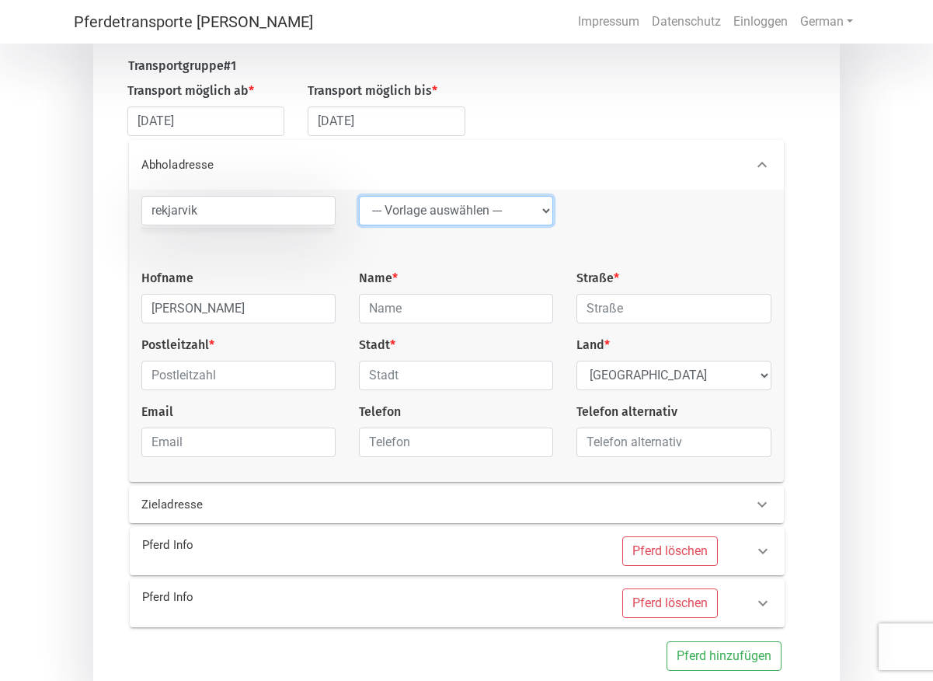
click at [359, 196] on select "--- Vorlage auswählen --- LGG" at bounding box center [456, 211] width 194 height 30
select select "LGG"
click option "LGG" at bounding box center [0, 0] width 0 height 0
type input "Flughafen"
type input "Rue de l’Aéroport"
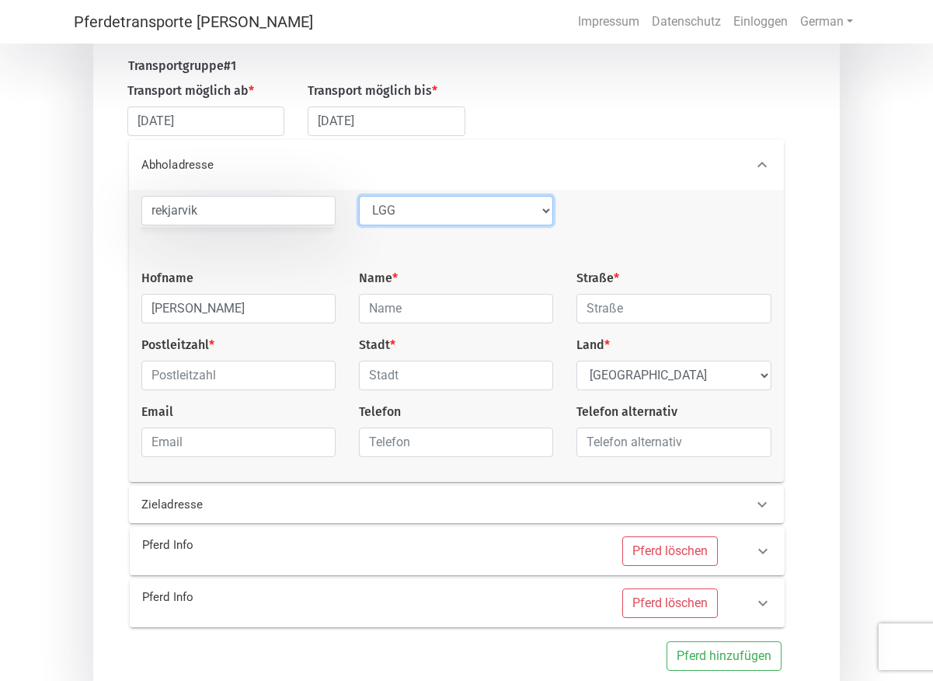
type input "4460"
type input "Grâce-Hollogne"
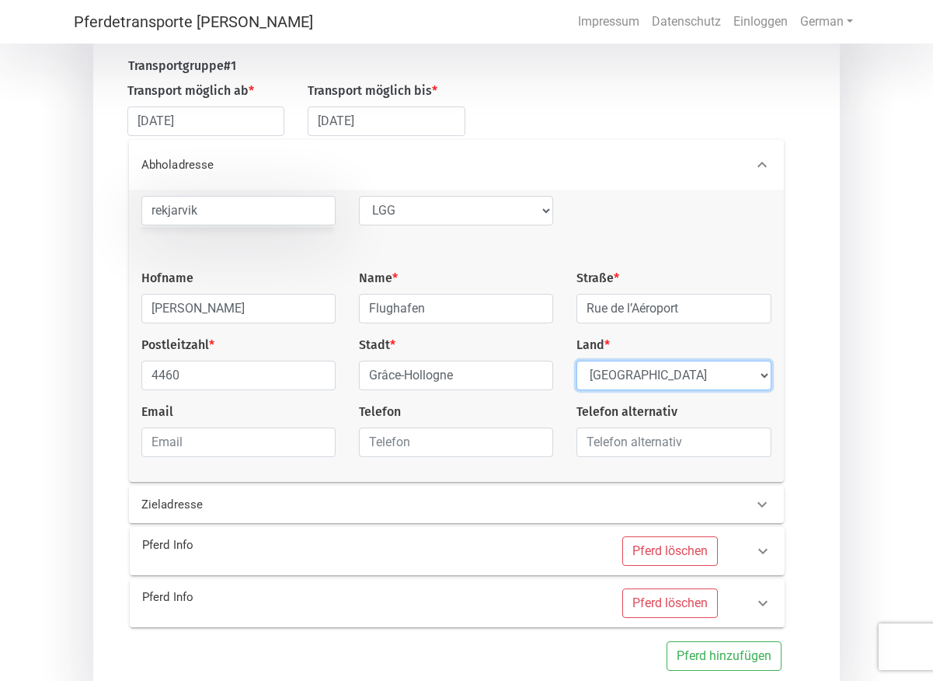
click at [577, 361] on select "Select Country [GEOGRAPHIC_DATA] [GEOGRAPHIC_DATA] [GEOGRAPHIC_DATA] [GEOGRAPHI…" at bounding box center [674, 376] width 194 height 30
click at [466, 173] on div "Abholadresse" at bounding box center [431, 165] width 602 height 18
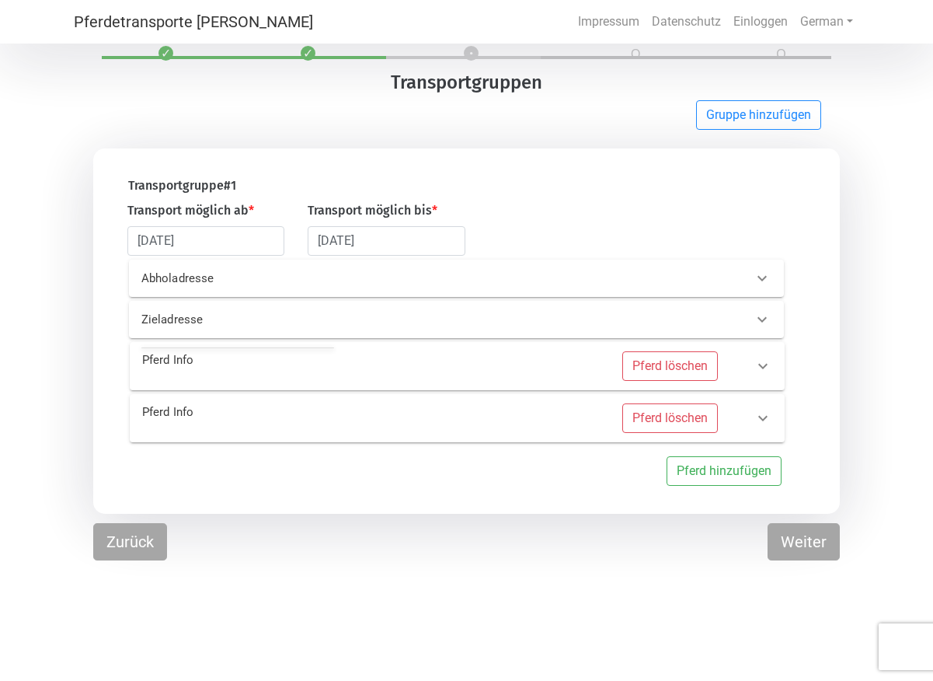
scroll to position [47, 0]
click at [394, 277] on p "Abholadresse" at bounding box center [279, 279] width 277 height 18
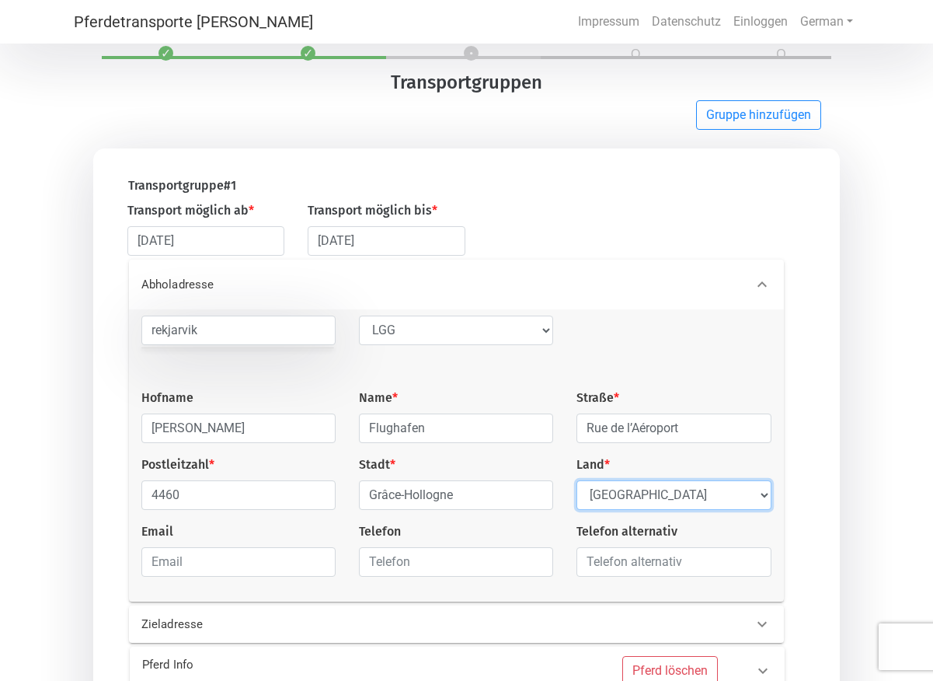
click at [577, 480] on select "Select Country [GEOGRAPHIC_DATA] [GEOGRAPHIC_DATA] [GEOGRAPHIC_DATA] [GEOGRAPHI…" at bounding box center [674, 495] width 194 height 30
select select "IS"
click option "[GEOGRAPHIC_DATA]" at bounding box center [0, 0] width 0 height 0
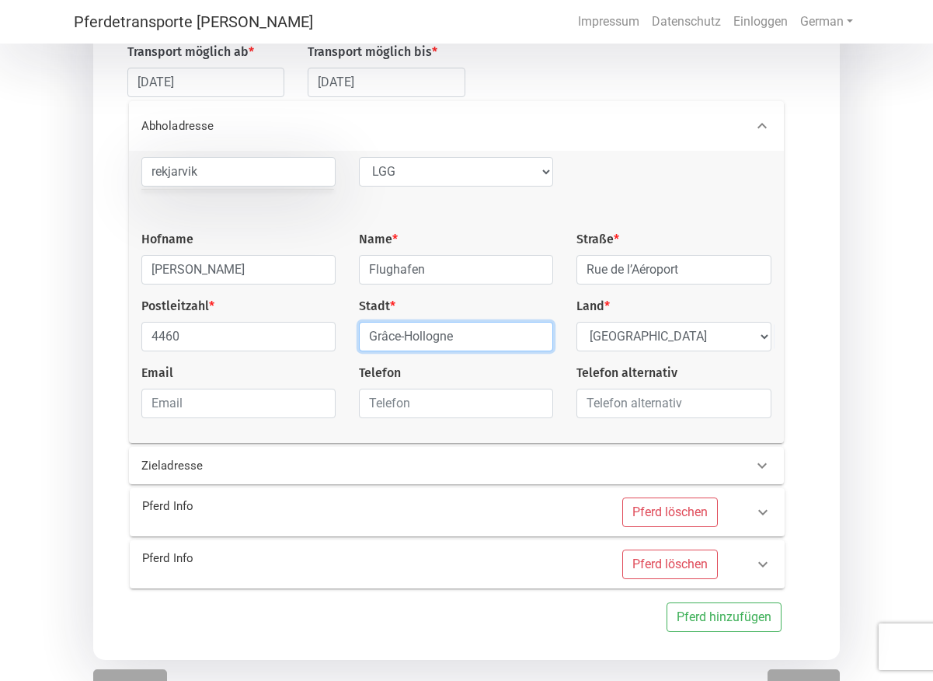
click at [492, 339] on input "Grâce-Hollogne" at bounding box center [456, 337] width 194 height 30
type input "G"
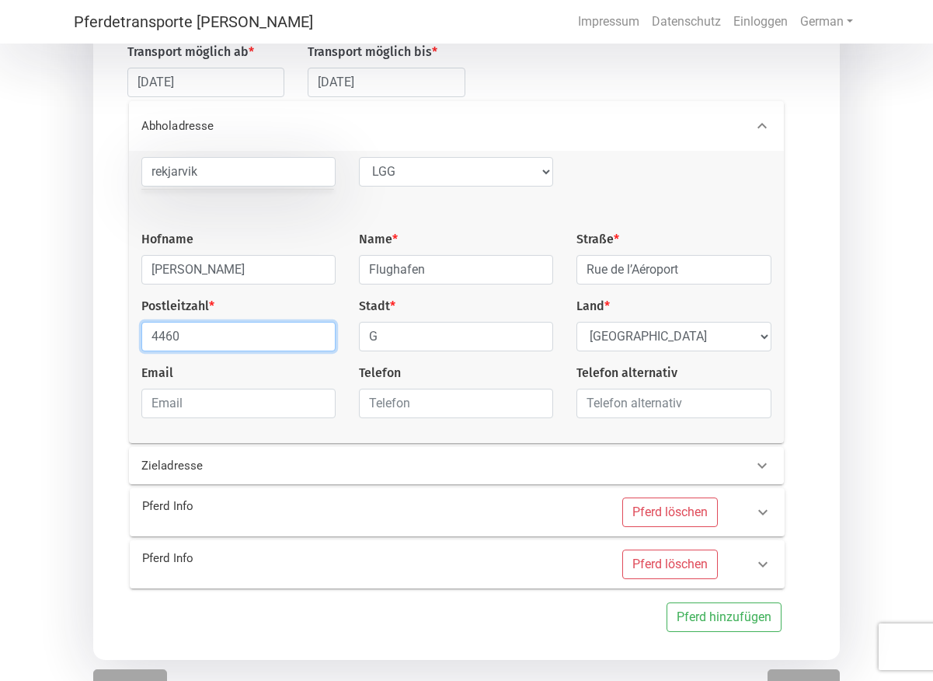
click at [198, 337] on input "4460" at bounding box center [238, 337] width 194 height 30
type input "4"
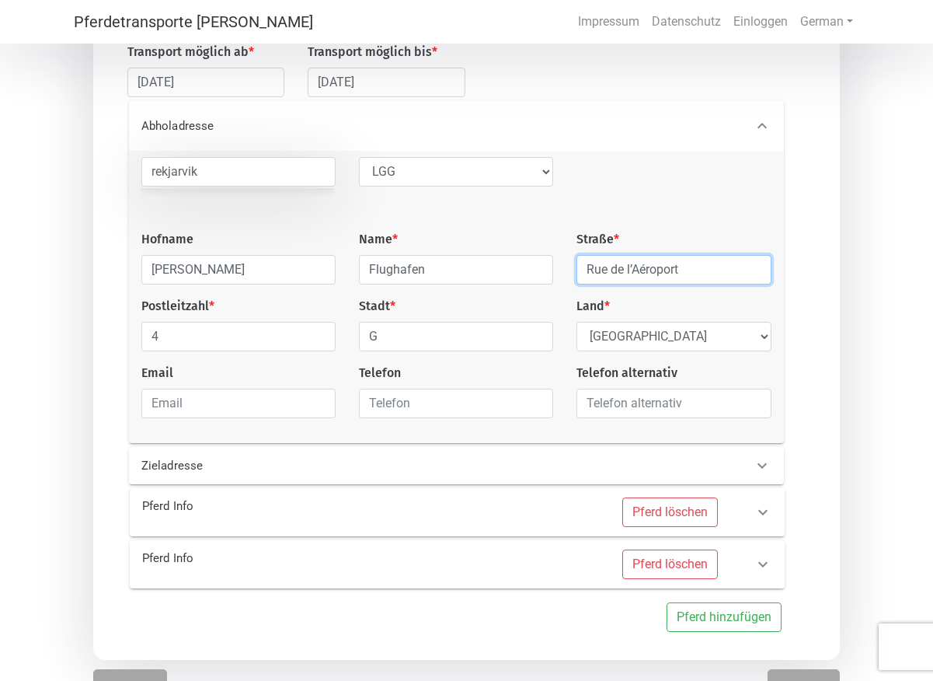
click at [713, 276] on input "Rue de l’Aéroport" at bounding box center [674, 270] width 194 height 30
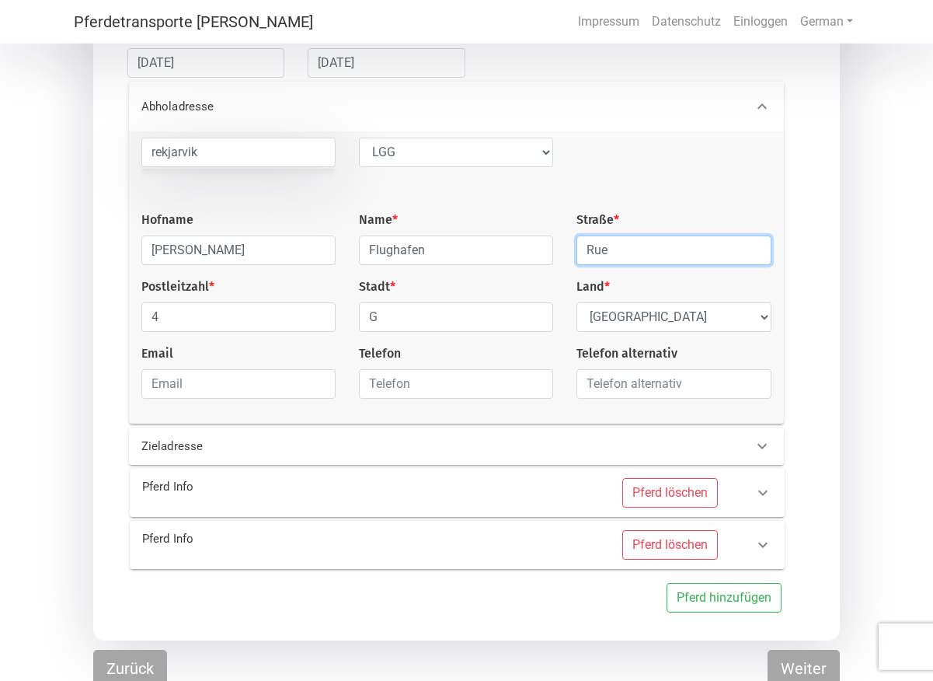
scroll to position [235, 0]
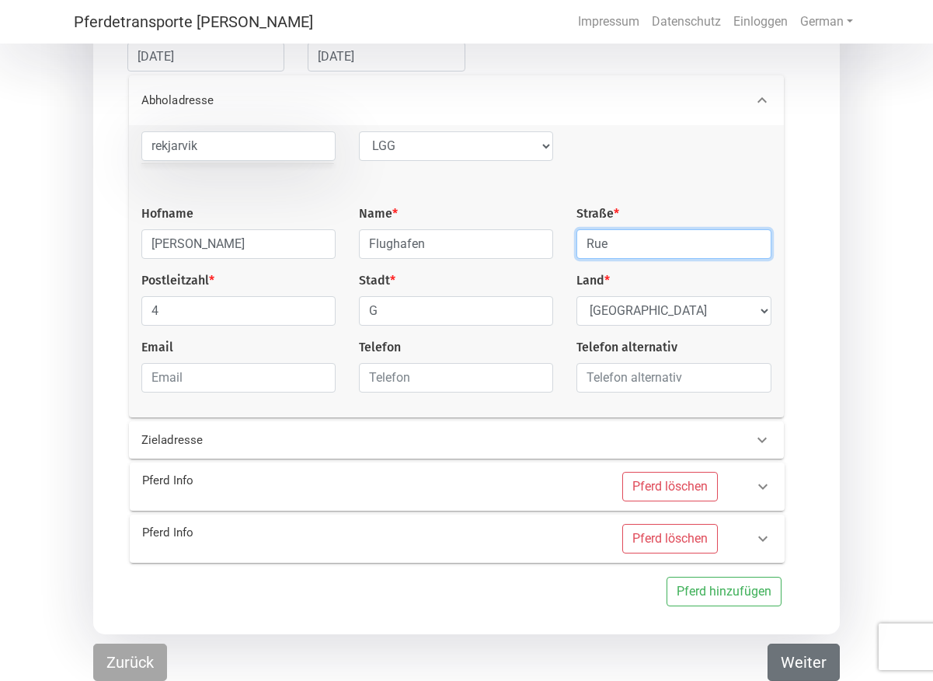
type input "Rue"
click at [806, 665] on button "Weiter" at bounding box center [804, 662] width 72 height 37
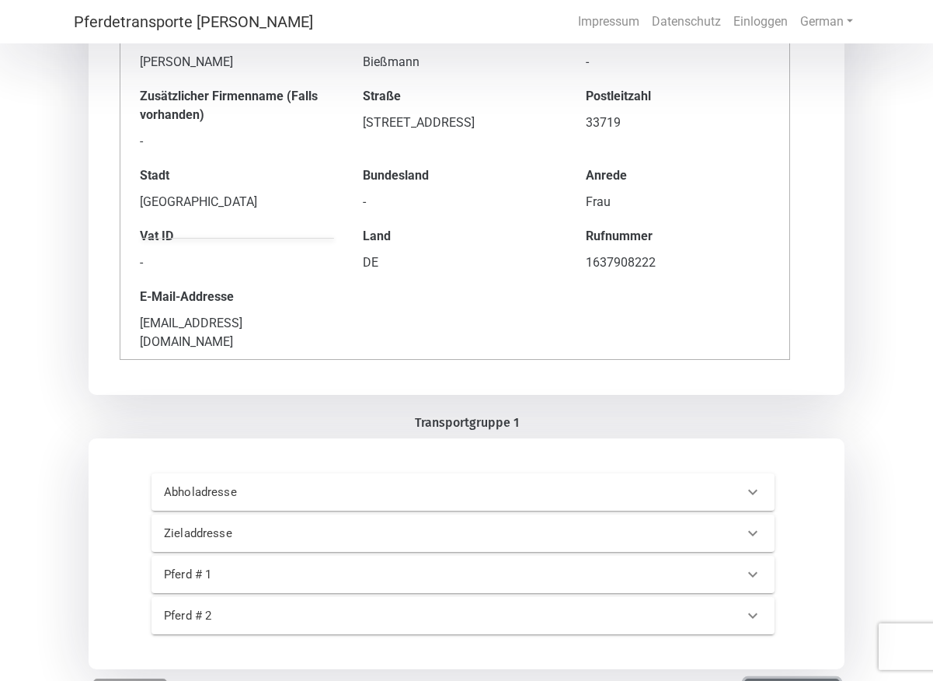
scroll to position [175, 0]
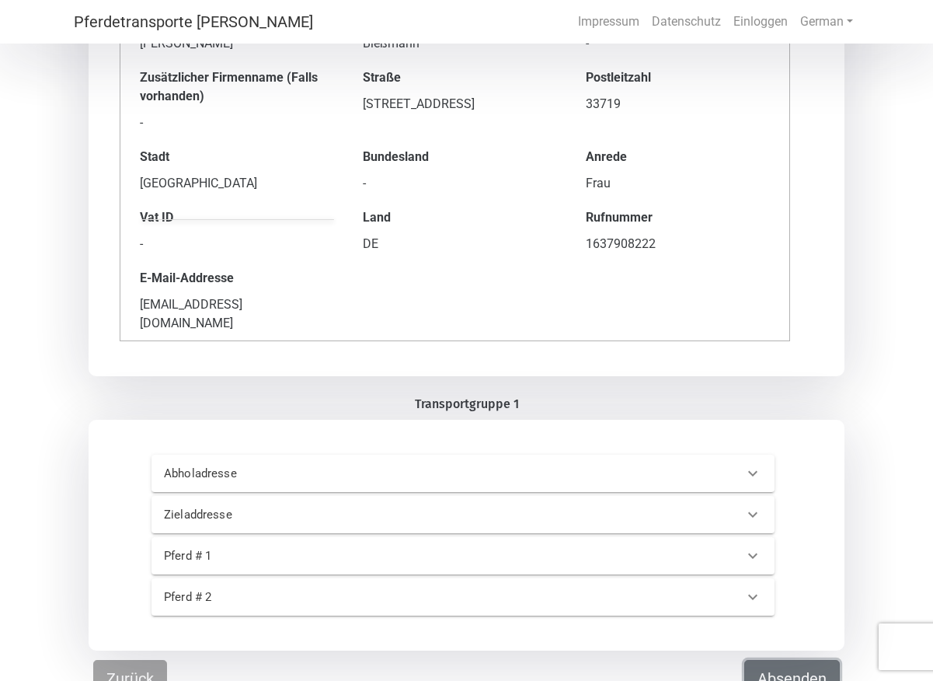
click at [790, 664] on button "Absenden" at bounding box center [793, 678] width 96 height 37
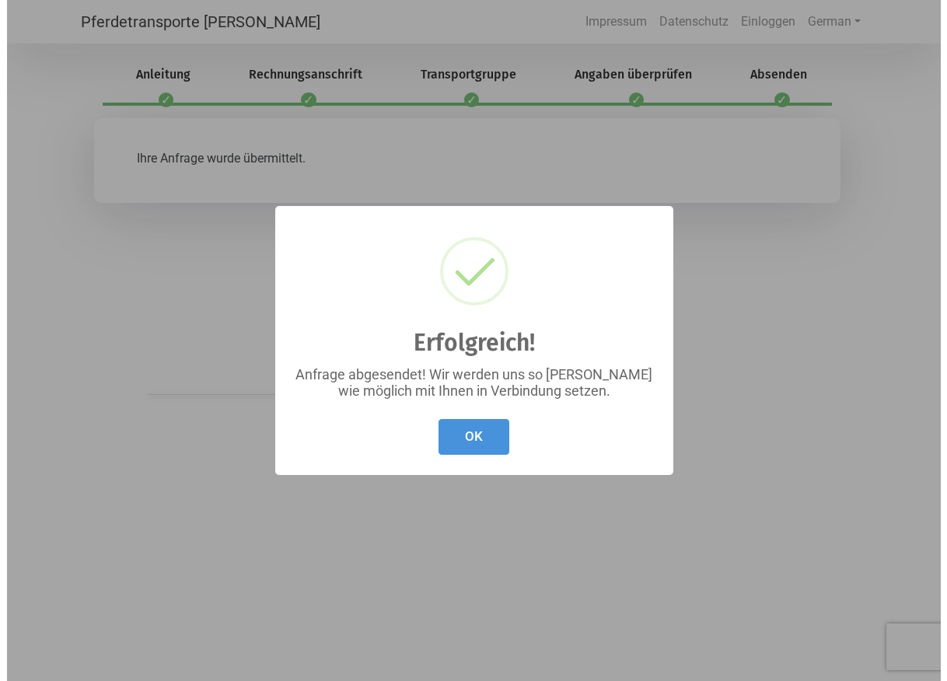
scroll to position [0, 0]
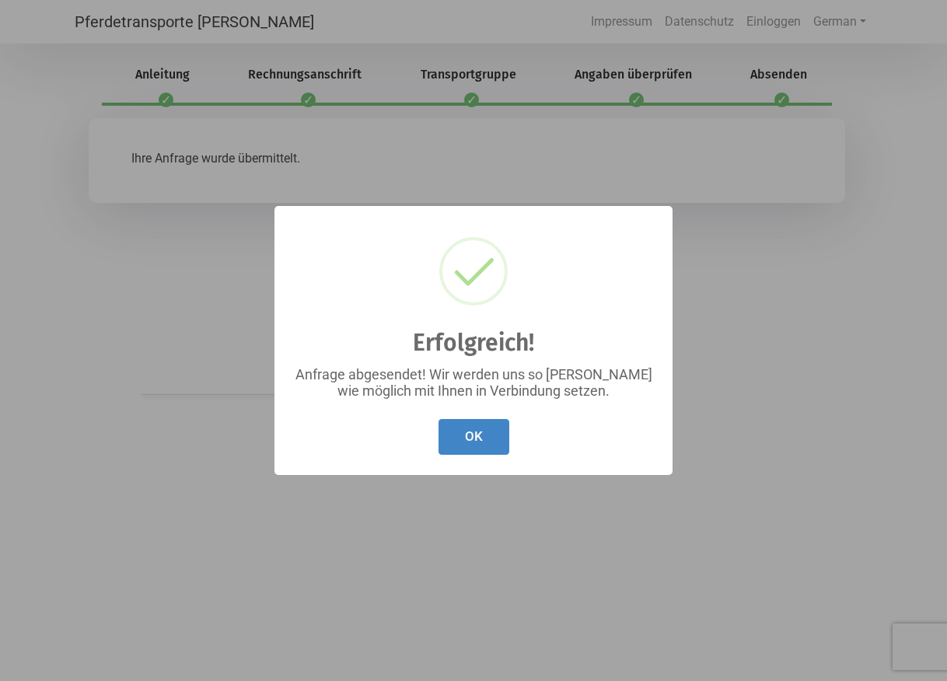
click at [466, 428] on button "OK" at bounding box center [473, 437] width 71 height 37
